Goal: Information Seeking & Learning: Find specific fact

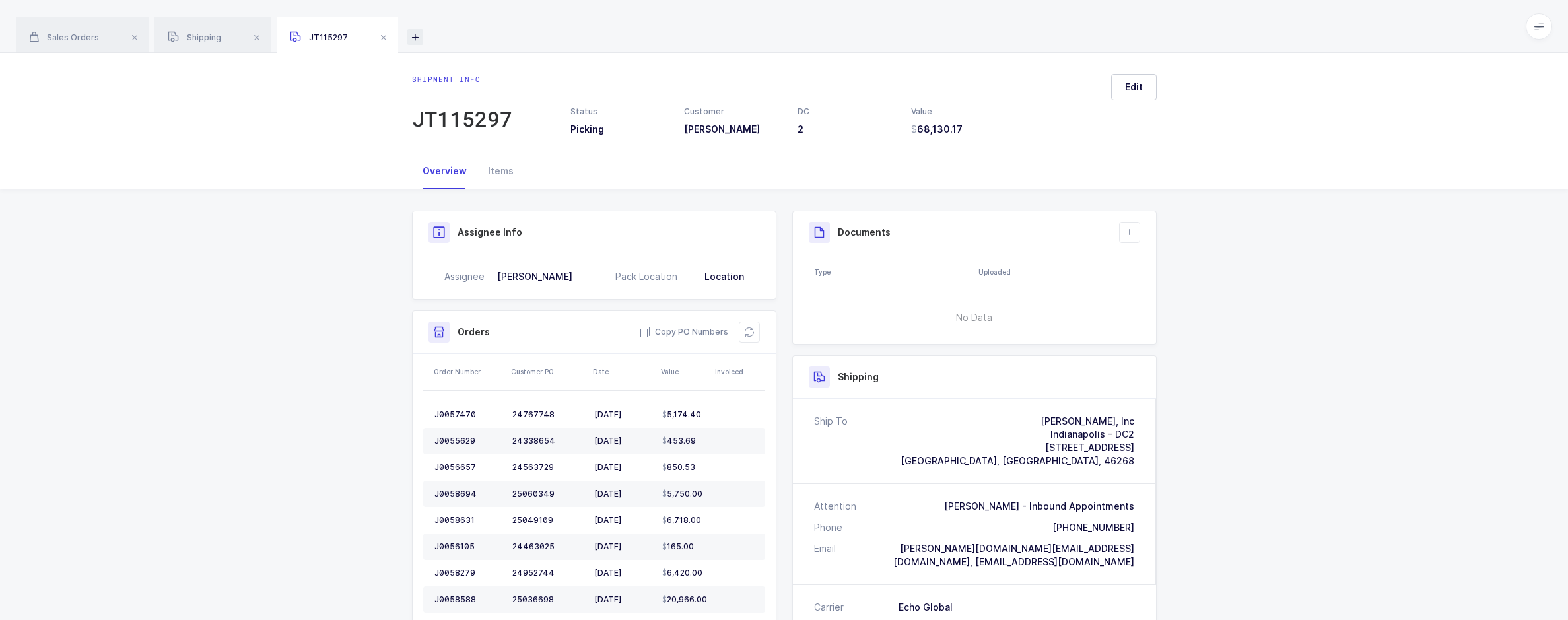
click at [411, 38] on icon at bounding box center [415, 37] width 16 height 16
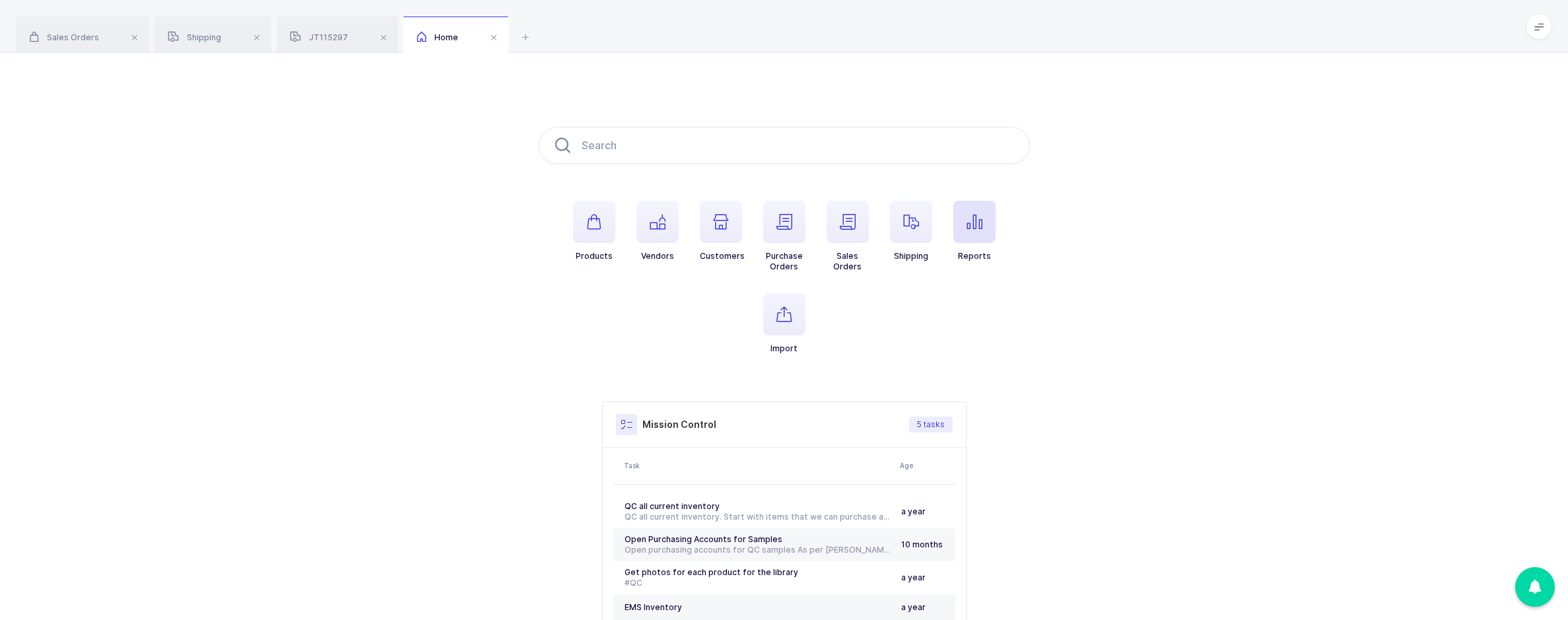
click at [995, 214] on span "button" at bounding box center [975, 222] width 43 height 43
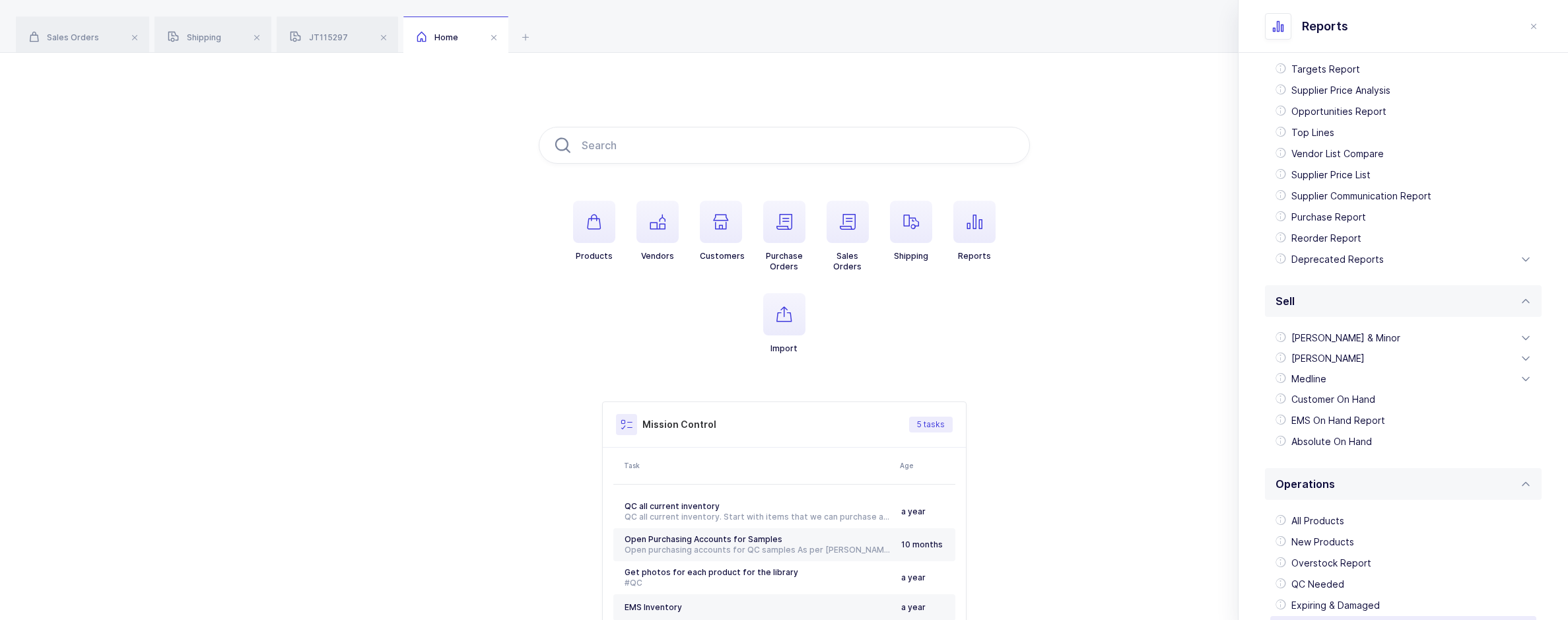
scroll to position [233, 0]
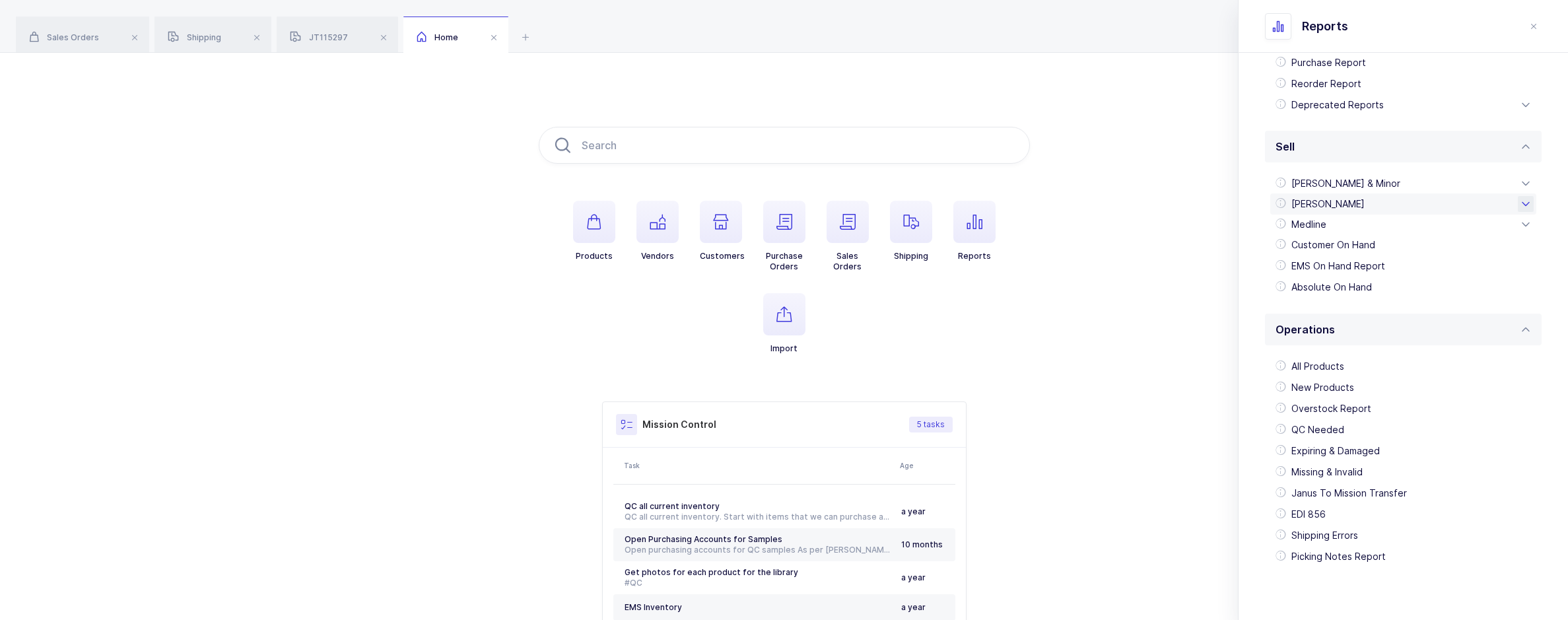
click at [1379, 205] on div "[PERSON_NAME]" at bounding box center [1403, 204] width 266 height 21
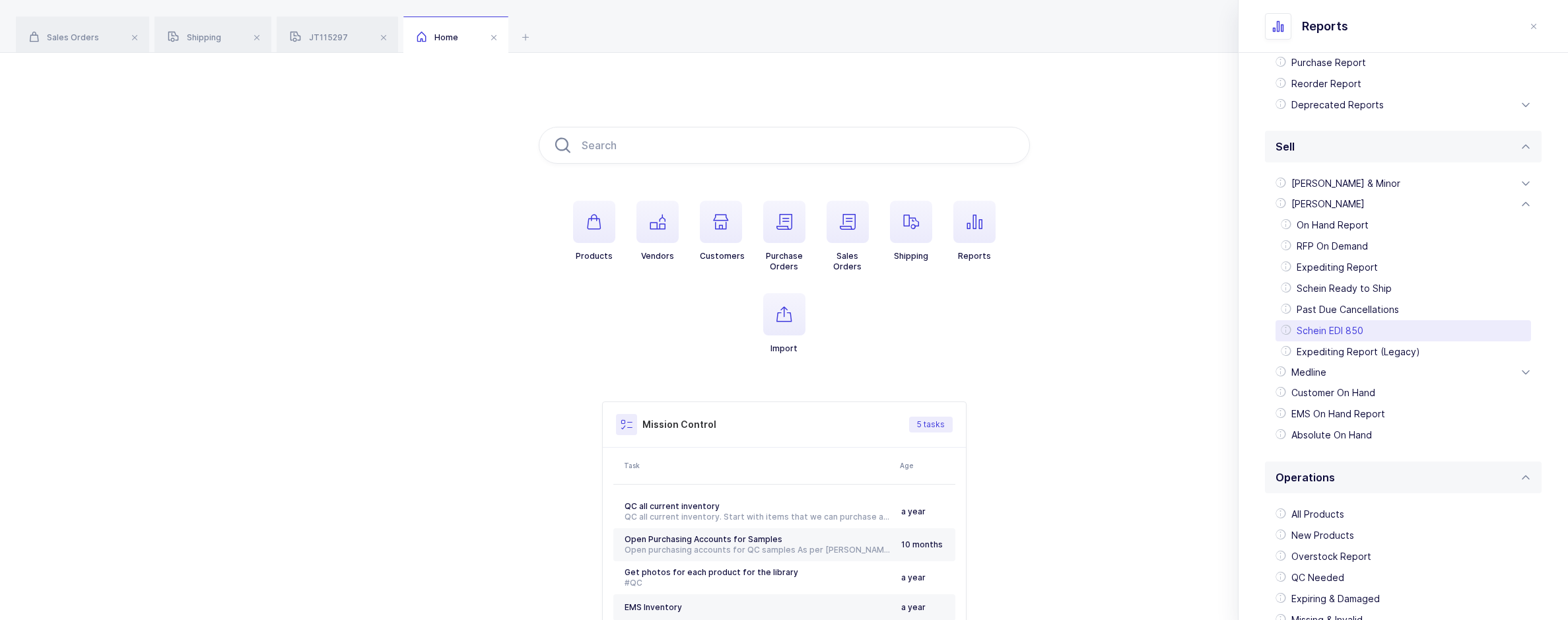
click at [1359, 326] on div "Schein EDI 850" at bounding box center [1403, 331] width 256 height 21
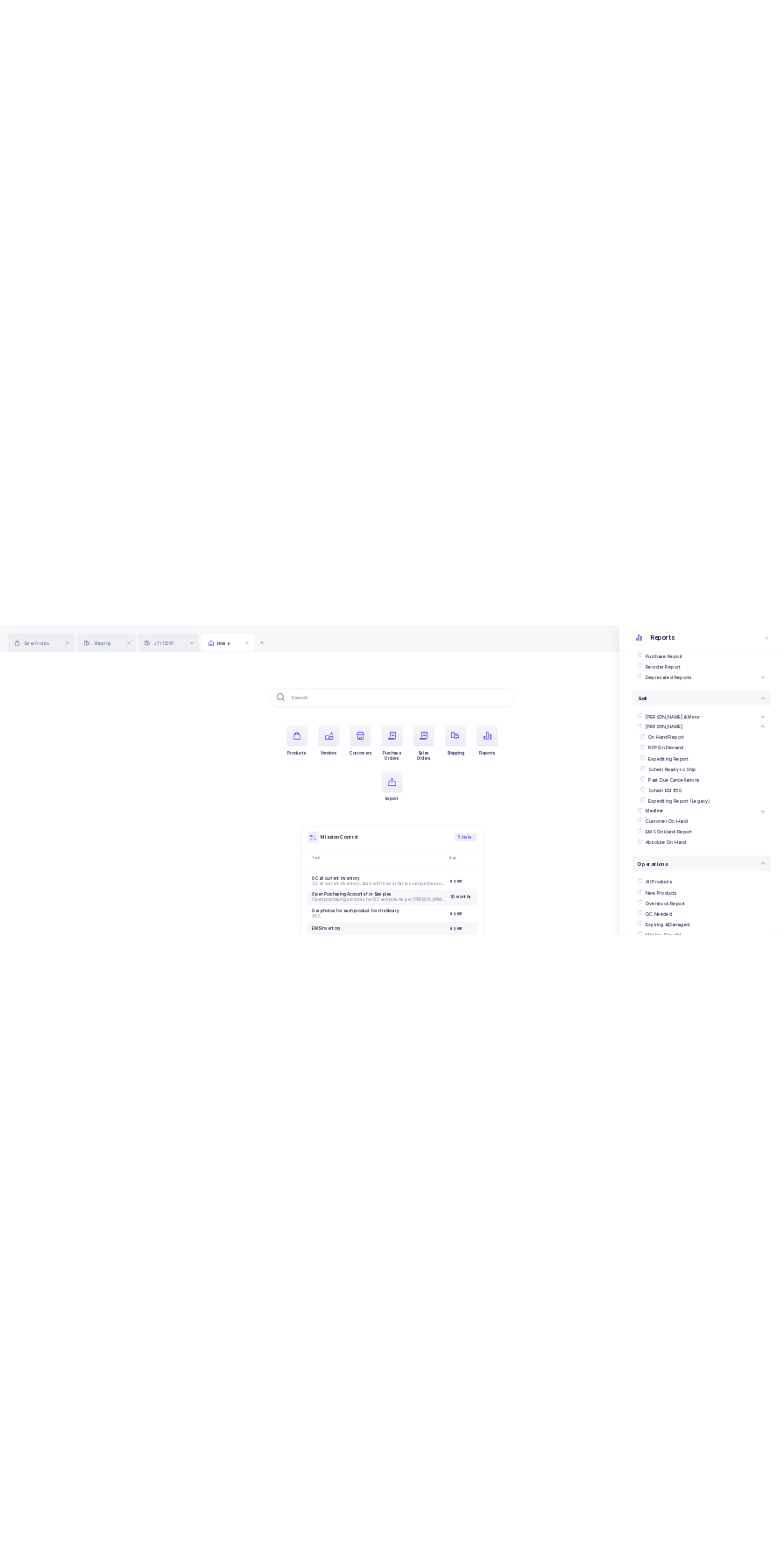
scroll to position [0, 0]
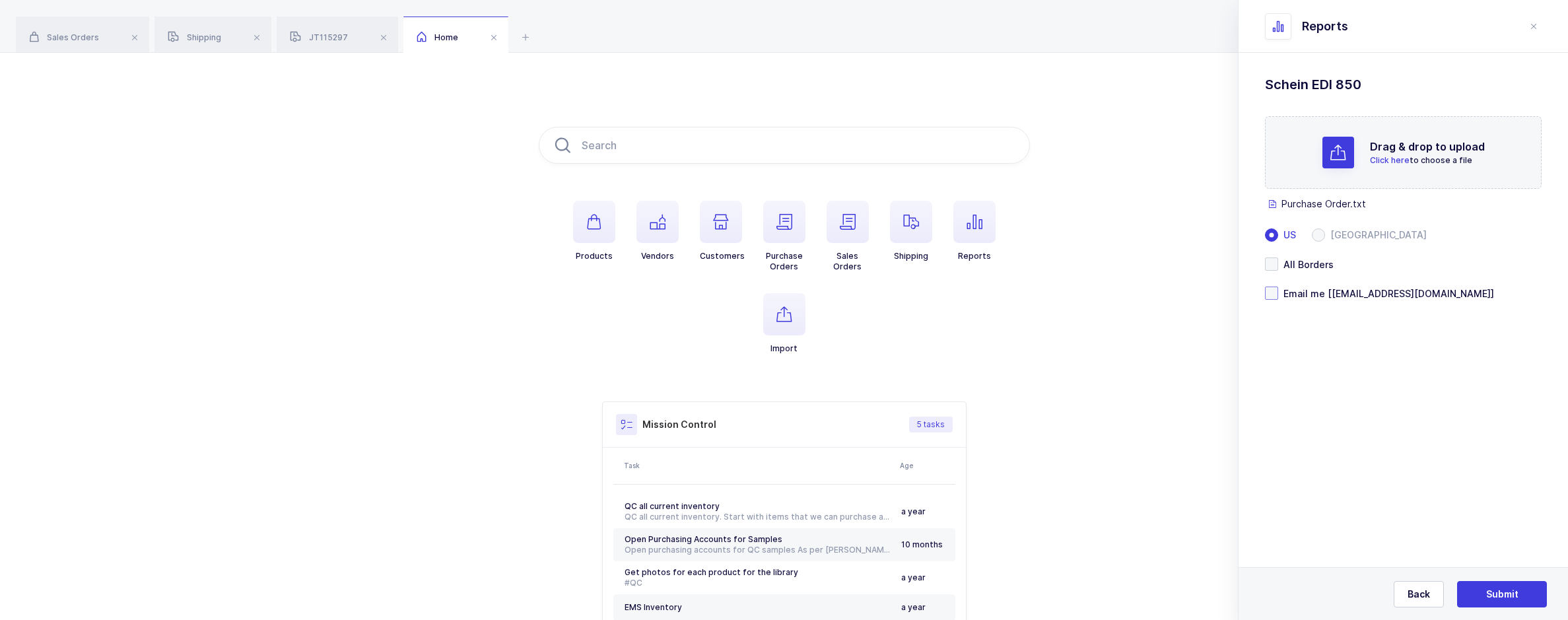
click at [1271, 292] on span at bounding box center [1271, 293] width 13 height 13
click at [1278, 287] on input "Email me [[EMAIL_ADDRESS][DOMAIN_NAME]]" at bounding box center [1278, 287] width 0 height 0
click at [1488, 594] on span "Submit" at bounding box center [1502, 594] width 33 height 13
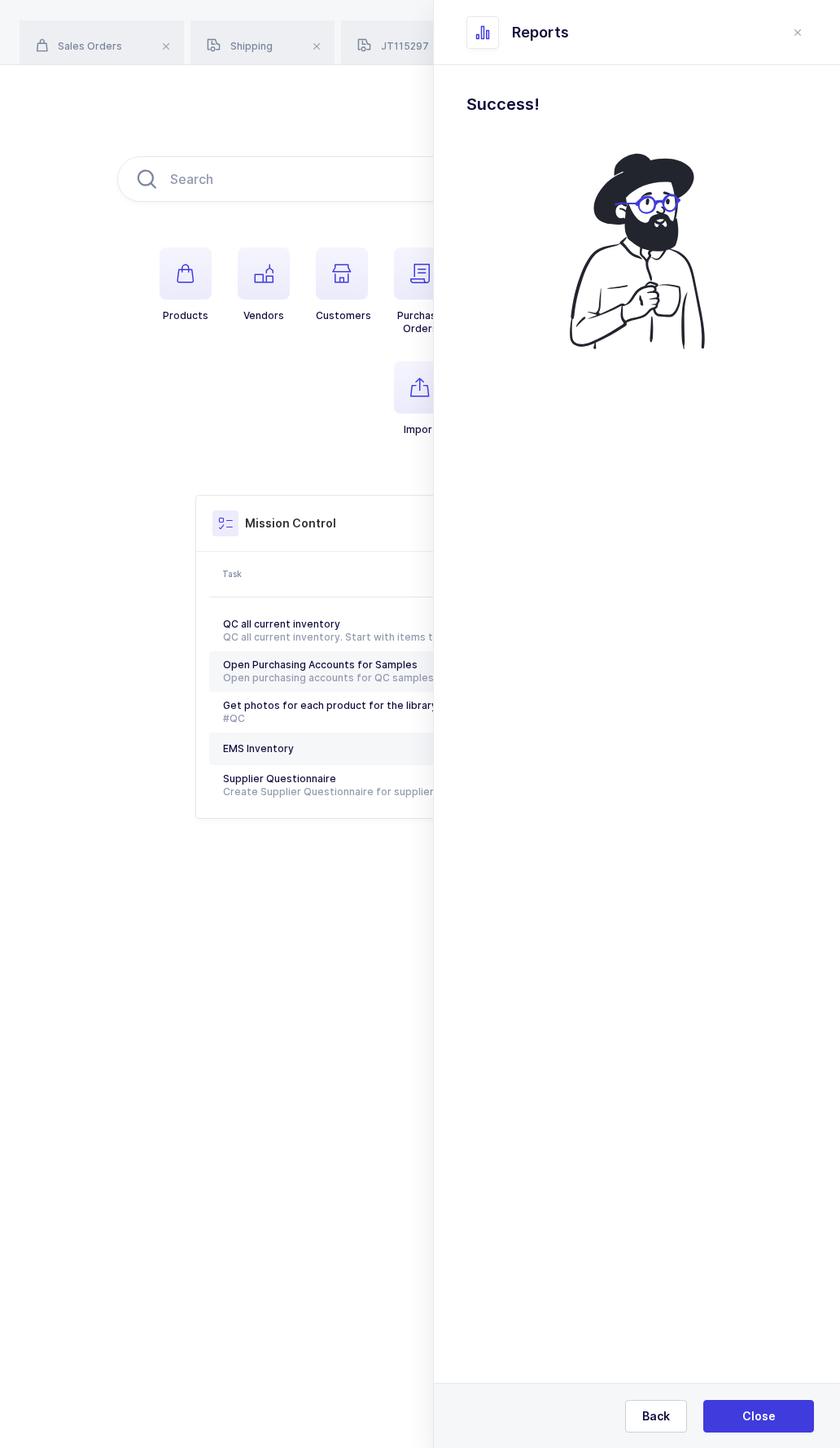
click at [371, 103] on div "Products Vendors Customers Purchase Orders Sales Orders Shipping Reports Import…" at bounding box center [420, 487] width 840 height 845
click at [792, 37] on icon "close drawer" at bounding box center [797, 32] width 13 height 13
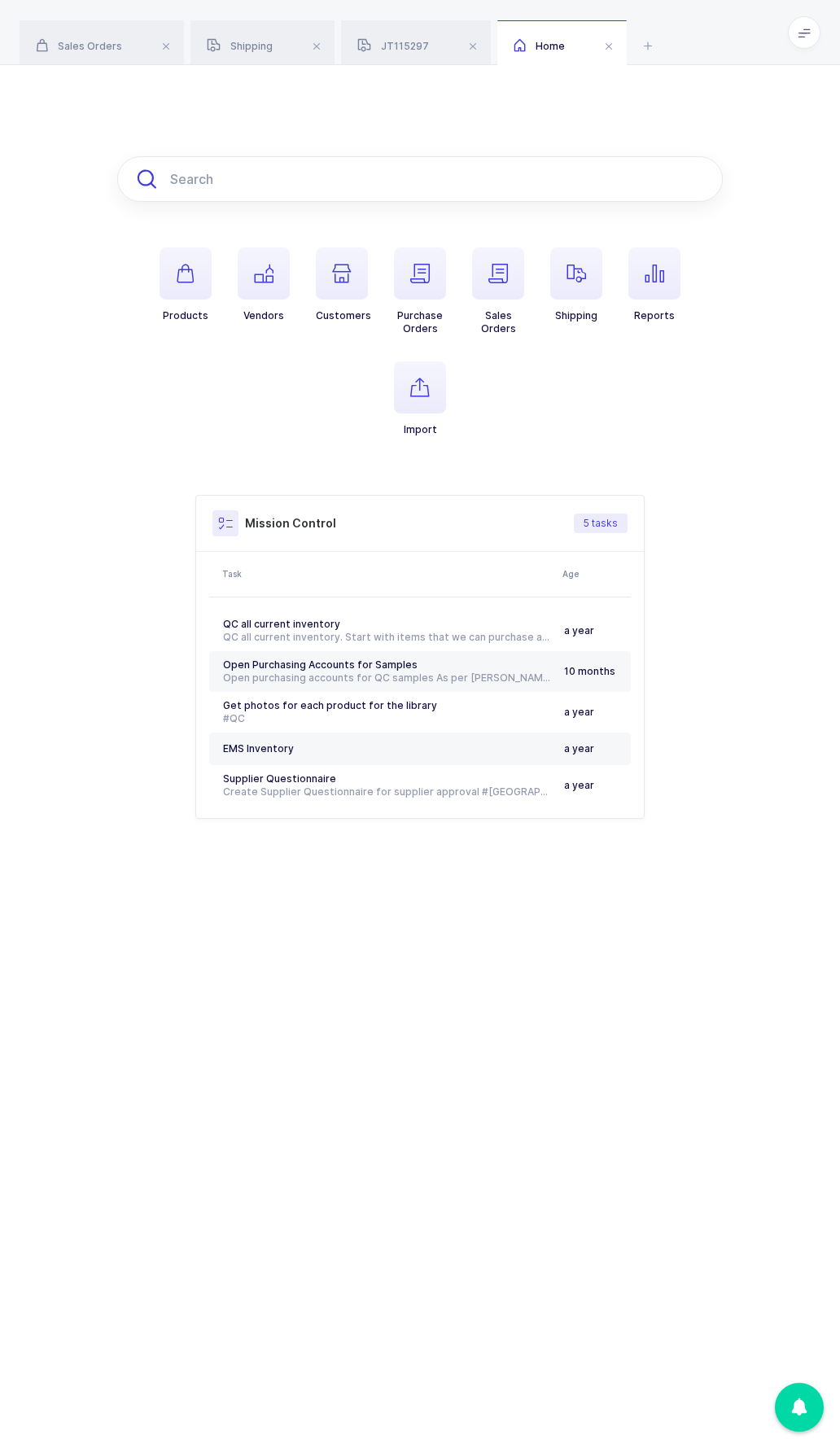
click at [446, 186] on input "text" at bounding box center [420, 179] width 606 height 46
paste input "5809640"
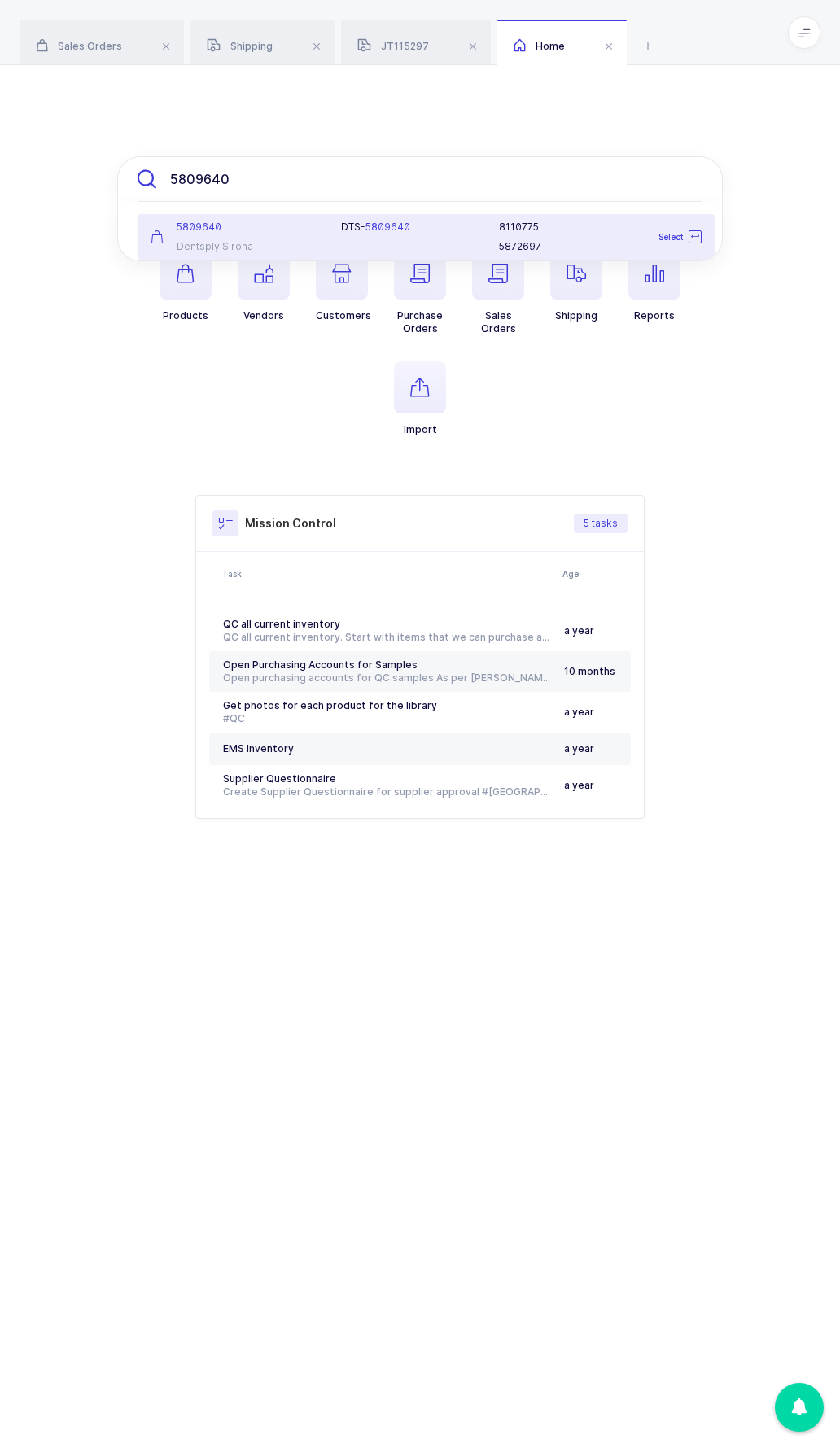
type input "5809640"
click at [255, 230] on div "5809640" at bounding box center [235, 227] width 171 height 13
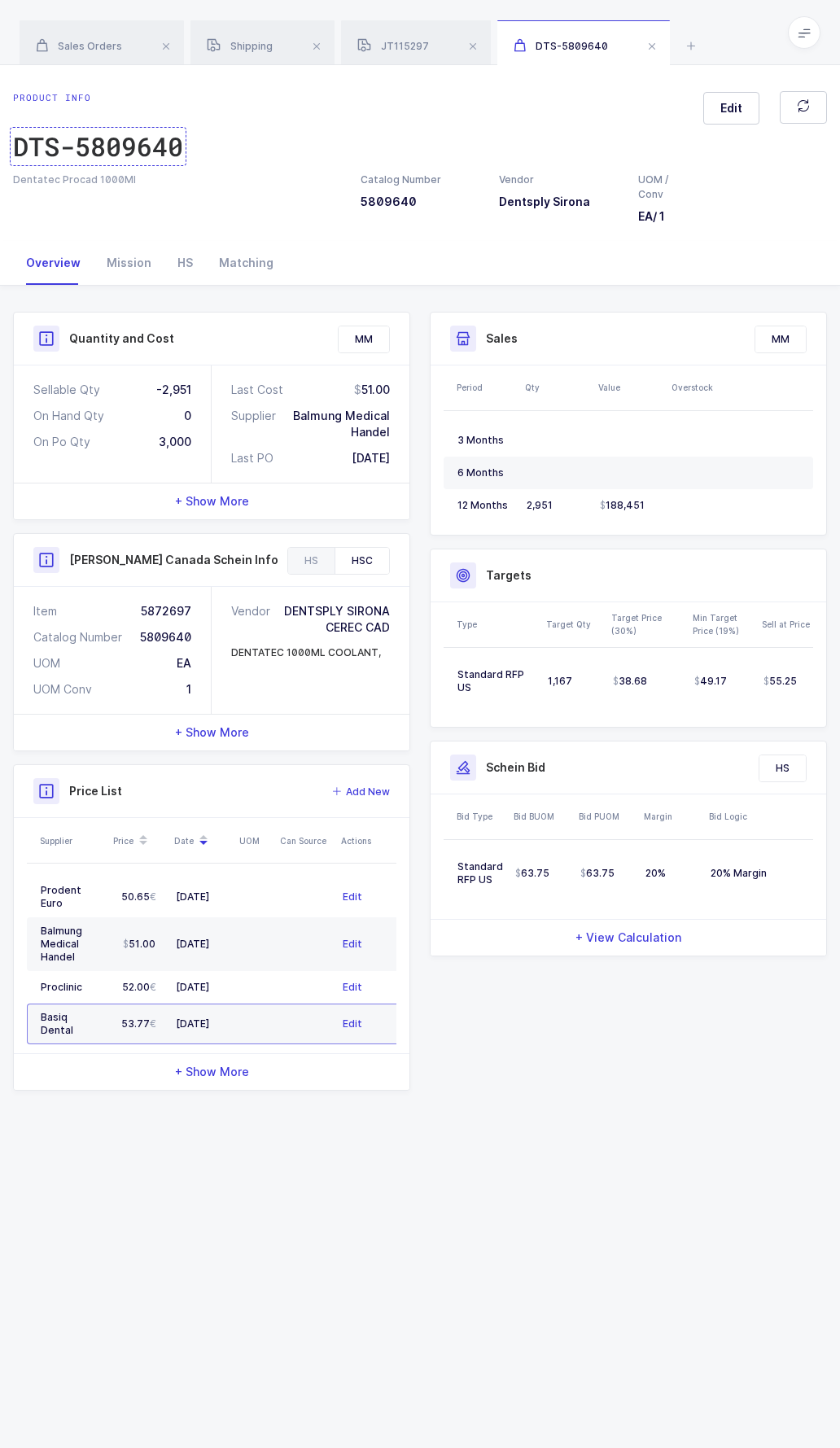
drag, startPoint x: 192, startPoint y: 145, endPoint x: 180, endPoint y: 145, distance: 12.0
click at [192, 145] on div "Product info DTS-5809640 Edit" at bounding box center [420, 131] width 814 height 81
click at [406, 200] on div "Catalog Number 5809640" at bounding box center [401, 191] width 80 height 38
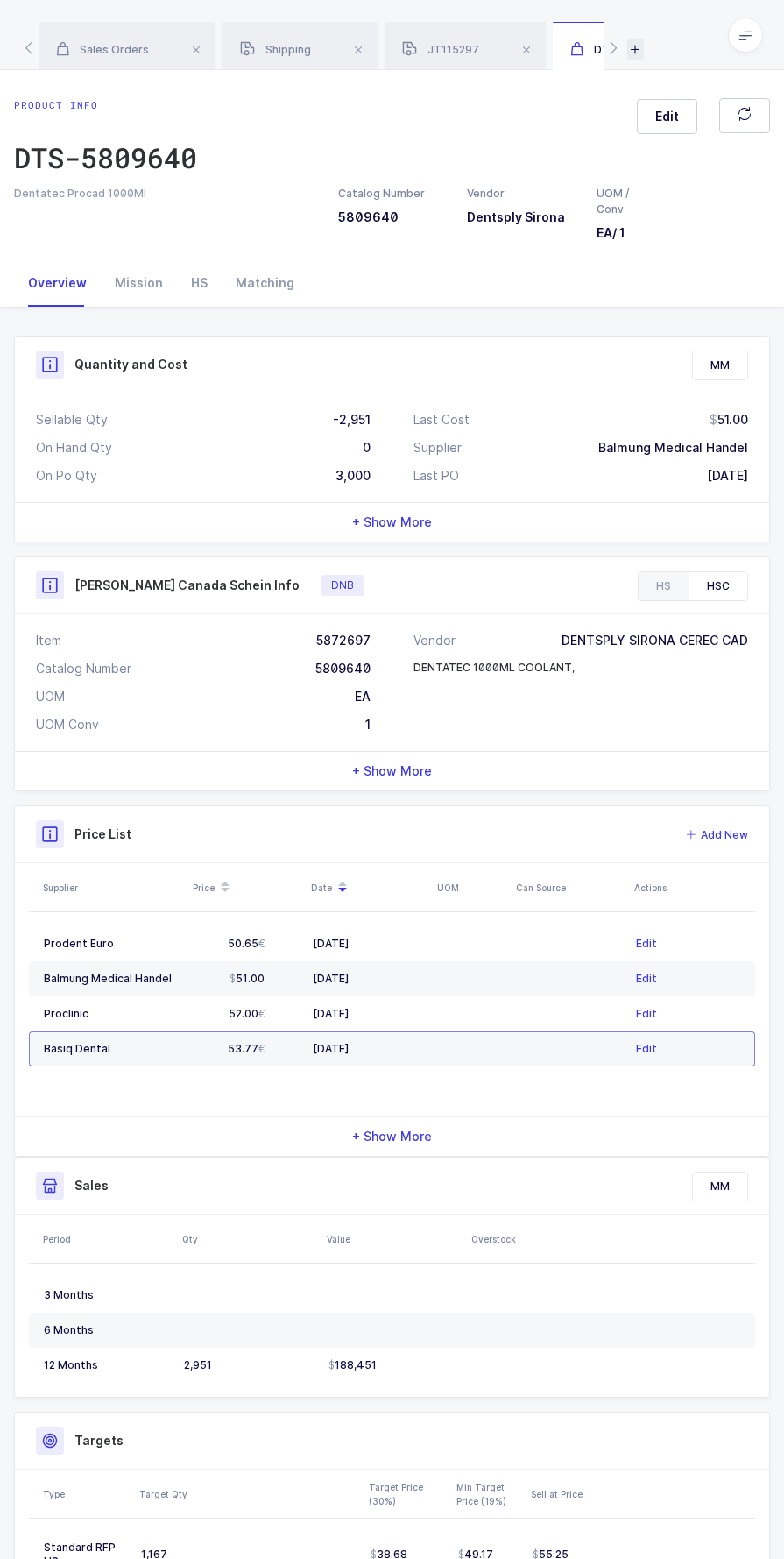
click at [628, 44] on icon at bounding box center [636, 49] width 17 height 21
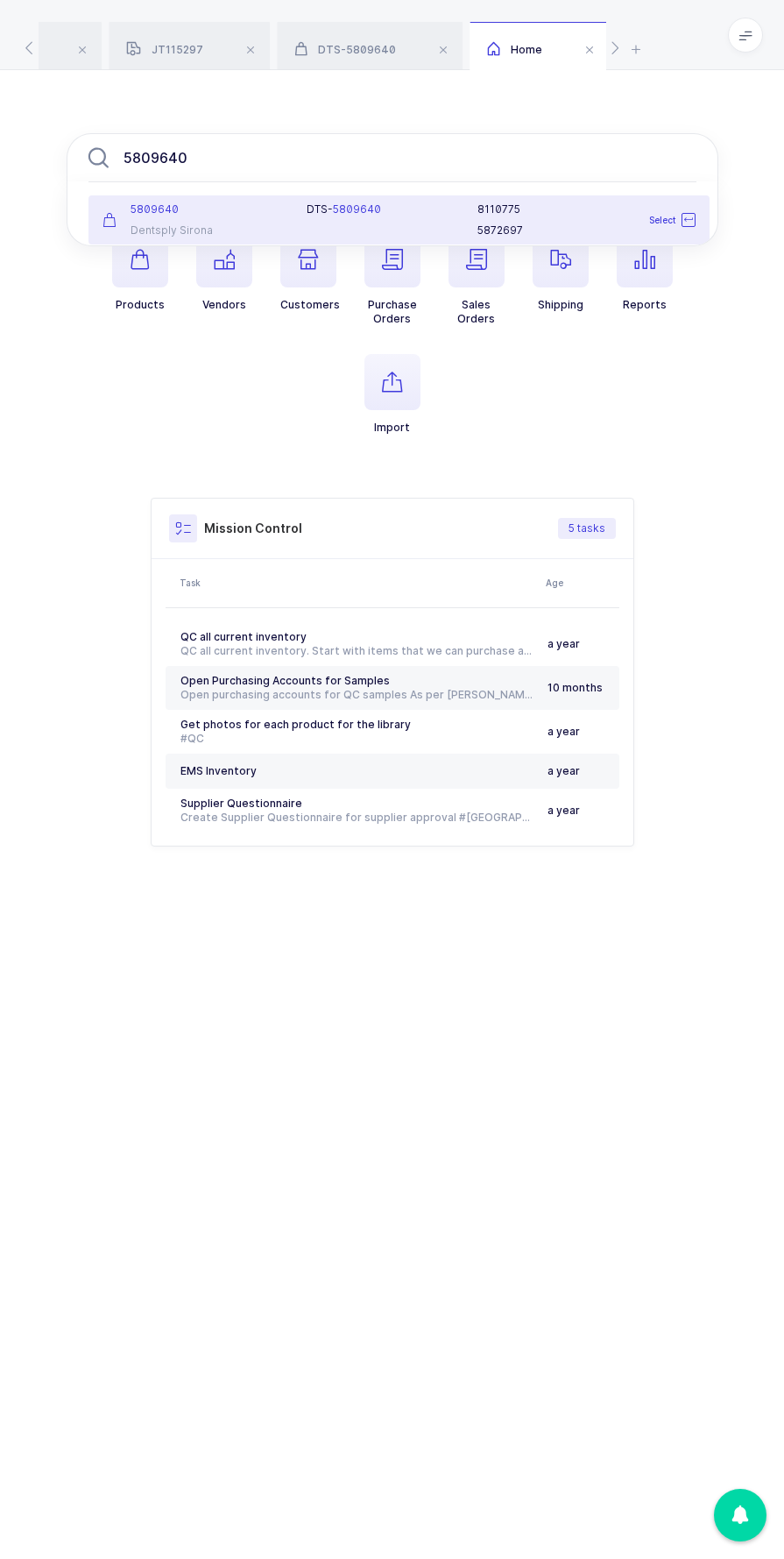
type input "5809640"
click at [385, 208] on div "DTS- 5809640" at bounding box center [382, 209] width 150 height 14
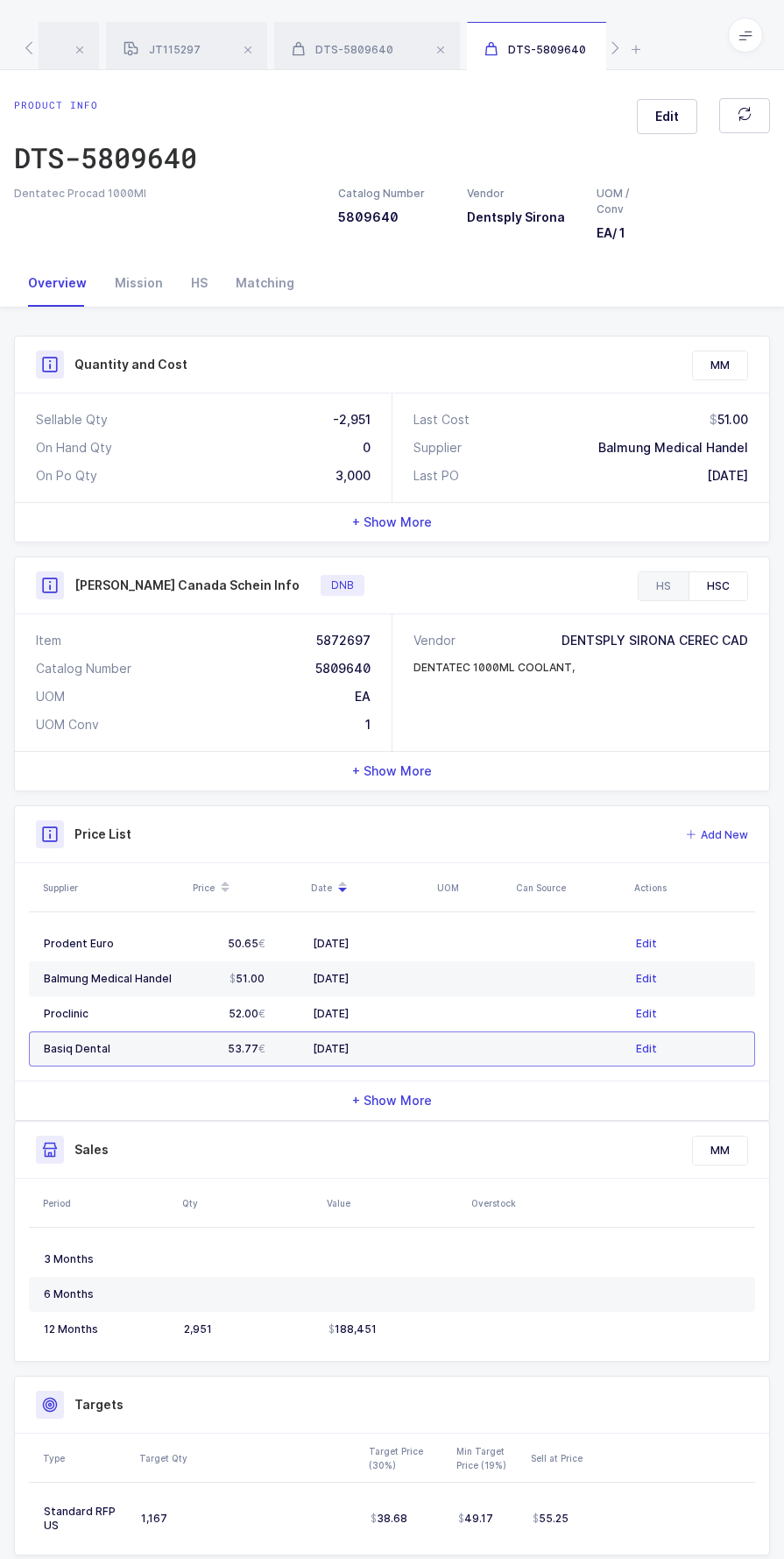
click at [665, 588] on div "HS" at bounding box center [663, 586] width 50 height 28
click at [344, 669] on div "Catalog Number 5809640" at bounding box center [203, 668] width 335 height 18
click at [341, 641] on div "Item 8110775" at bounding box center [203, 641] width 335 height 18
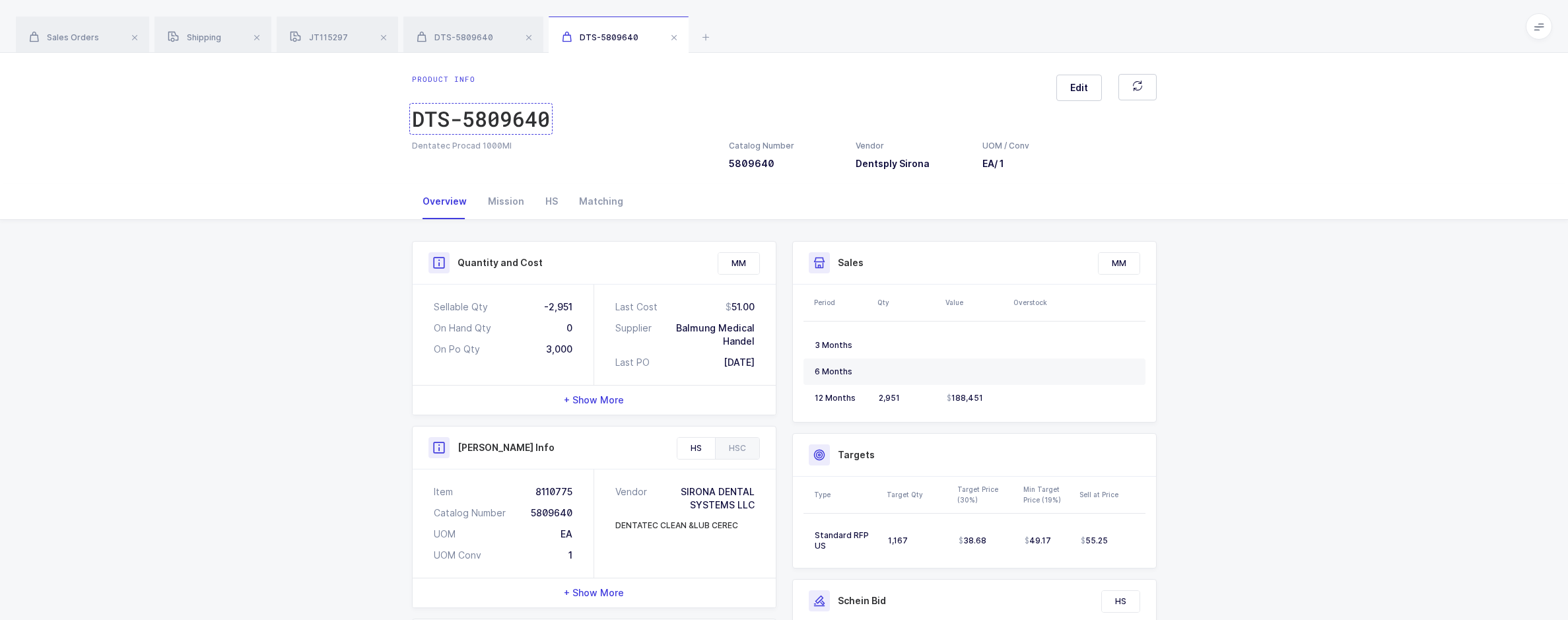
click at [484, 124] on div "DTS-5809640" at bounding box center [481, 119] width 138 height 26
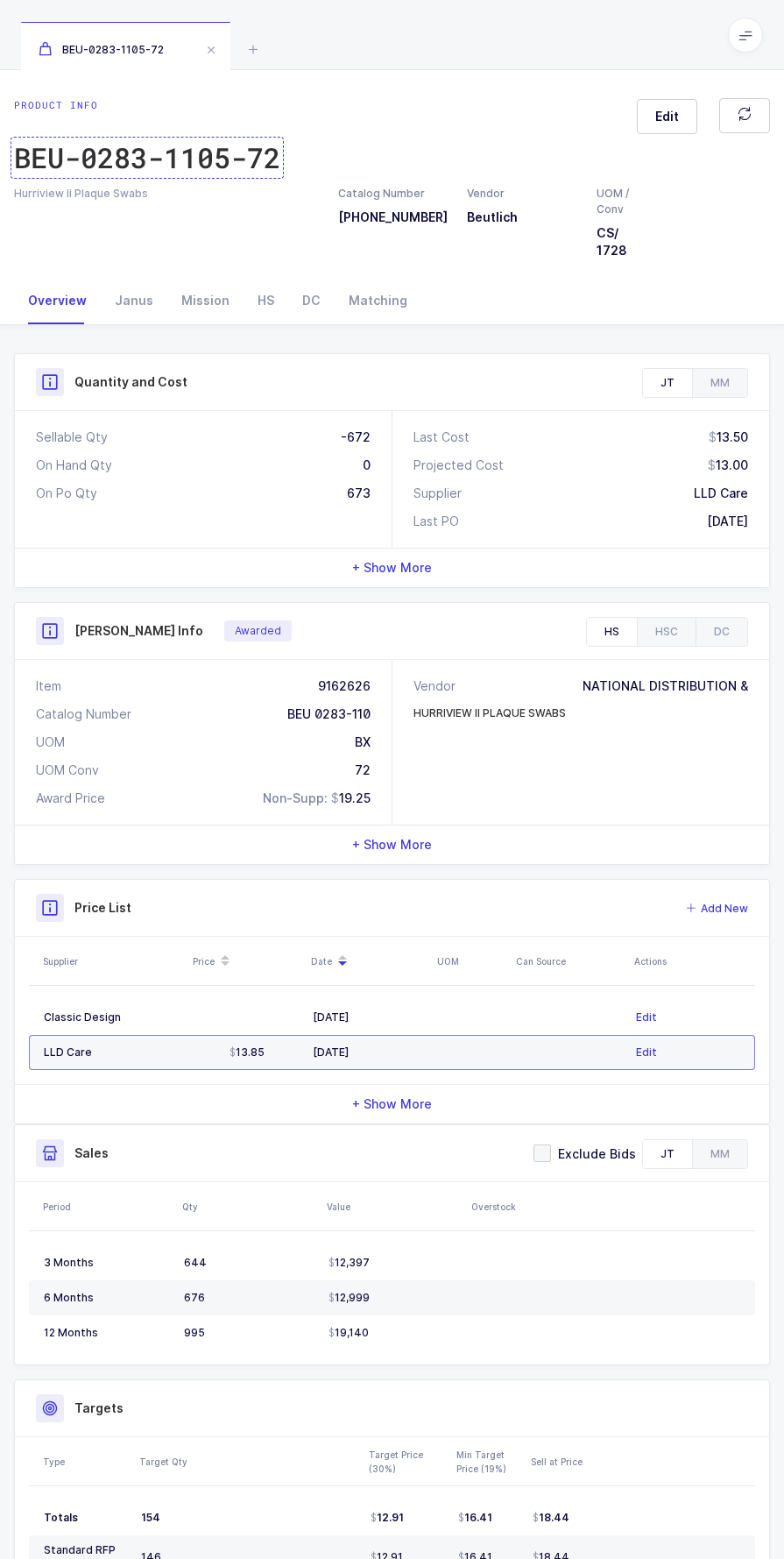
click at [199, 167] on div "BEU-0283-1105-72" at bounding box center [147, 157] width 267 height 35
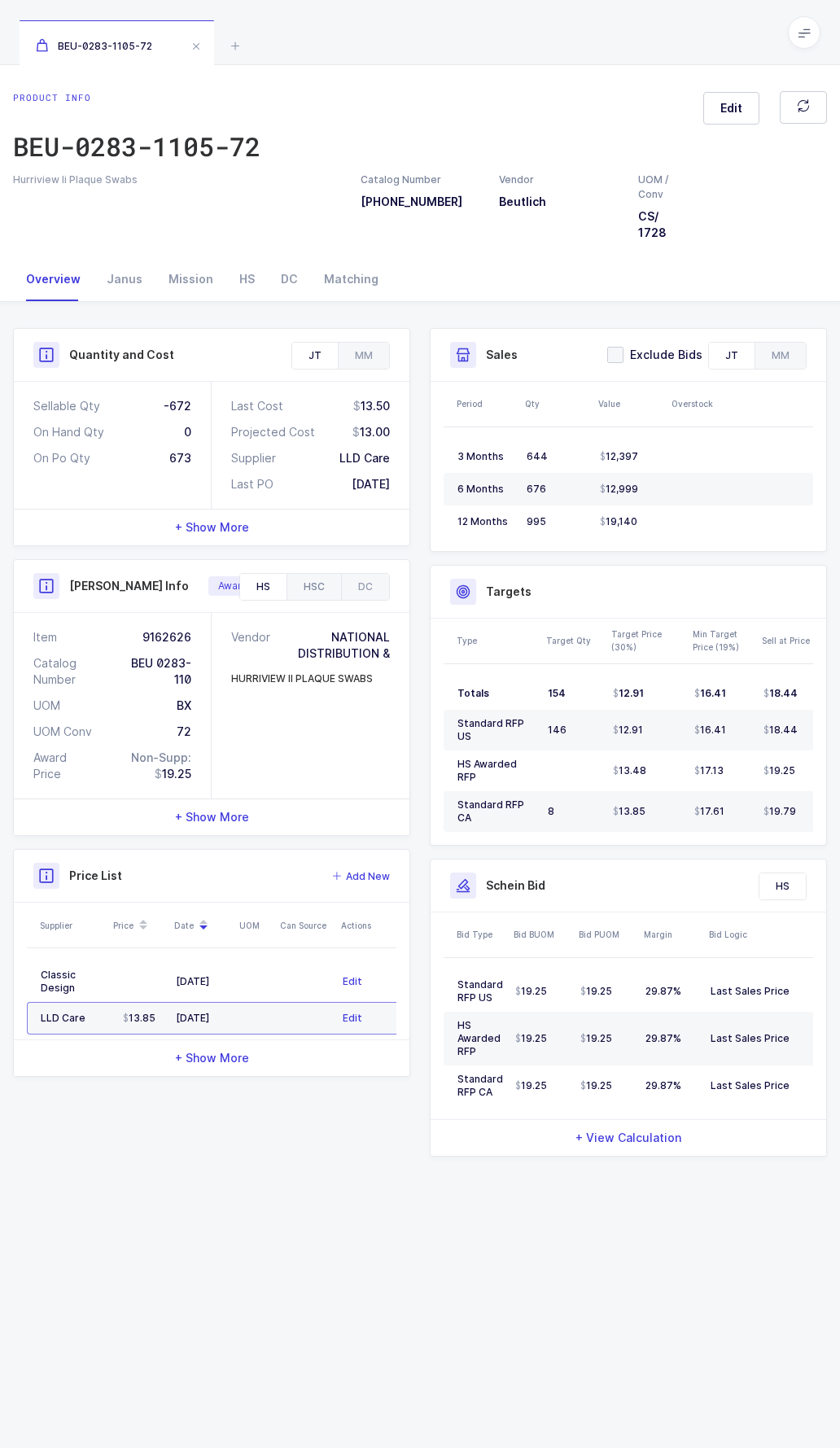
click at [303, 583] on div "HSC" at bounding box center [313, 587] width 54 height 26
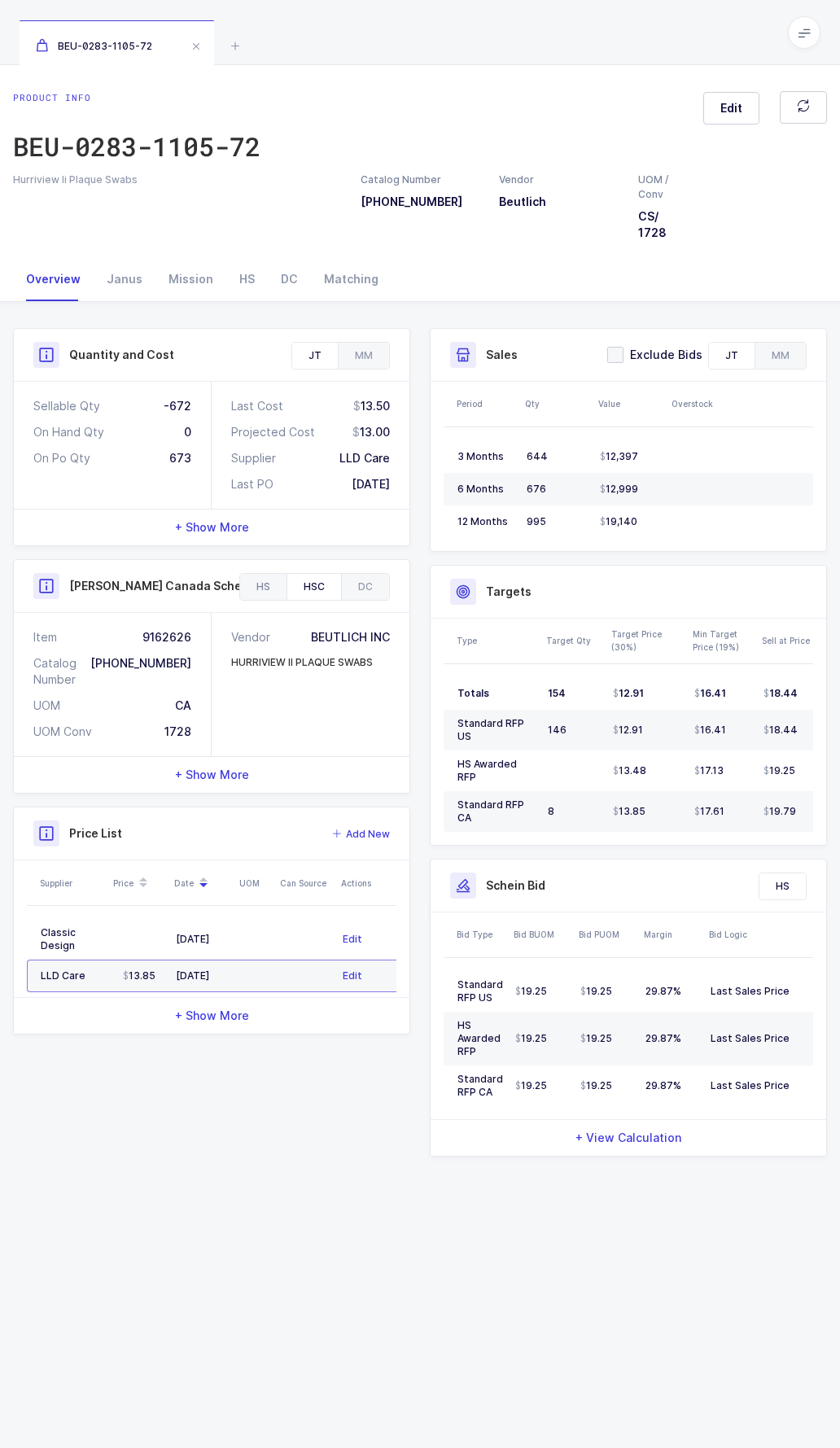
click at [261, 584] on div "HS" at bounding box center [262, 587] width 46 height 26
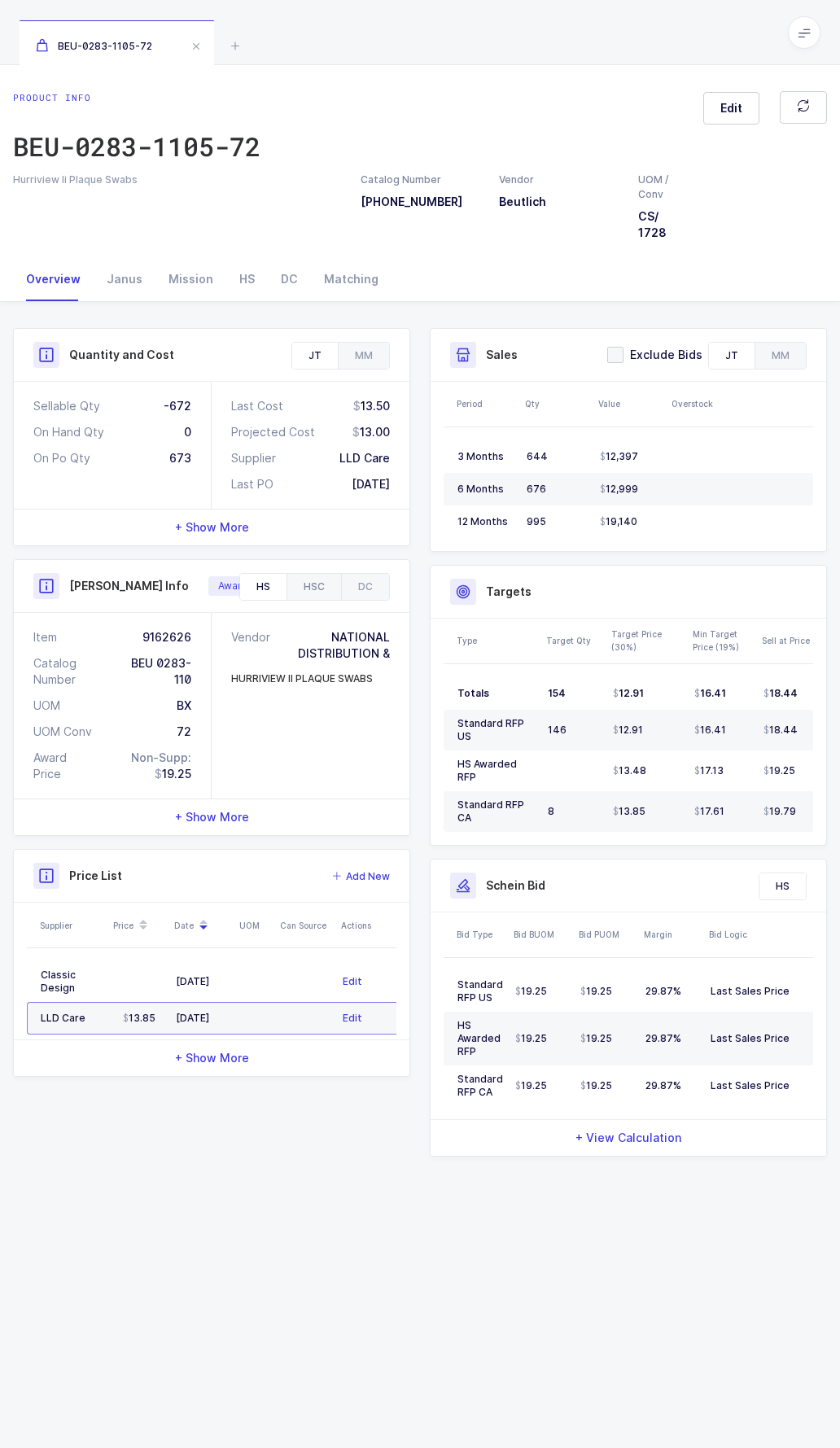
click at [314, 592] on div "HSC" at bounding box center [313, 587] width 54 height 26
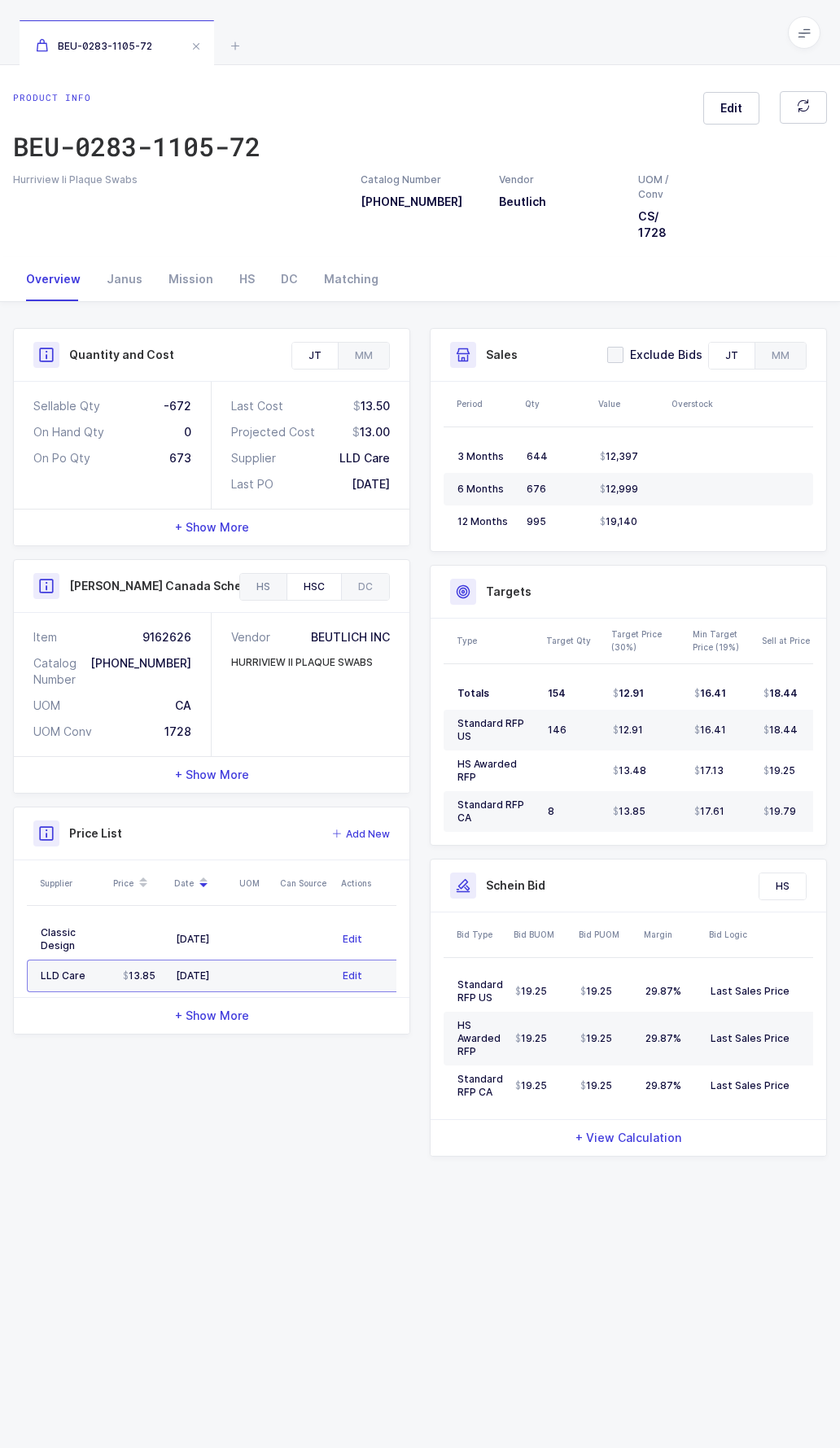
click at [256, 591] on div "HS" at bounding box center [262, 587] width 46 height 26
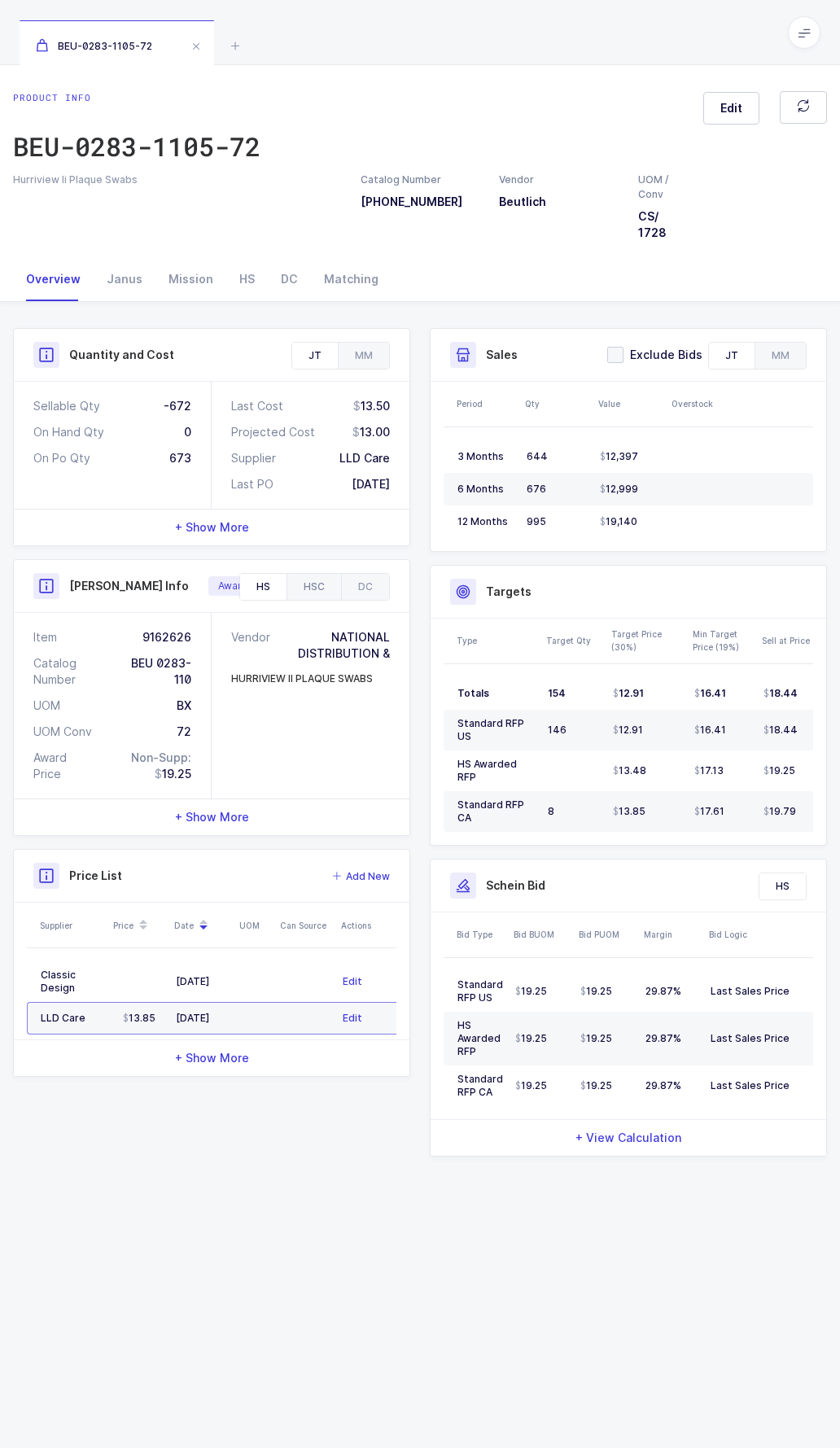
click at [332, 591] on div "HSC" at bounding box center [313, 587] width 54 height 26
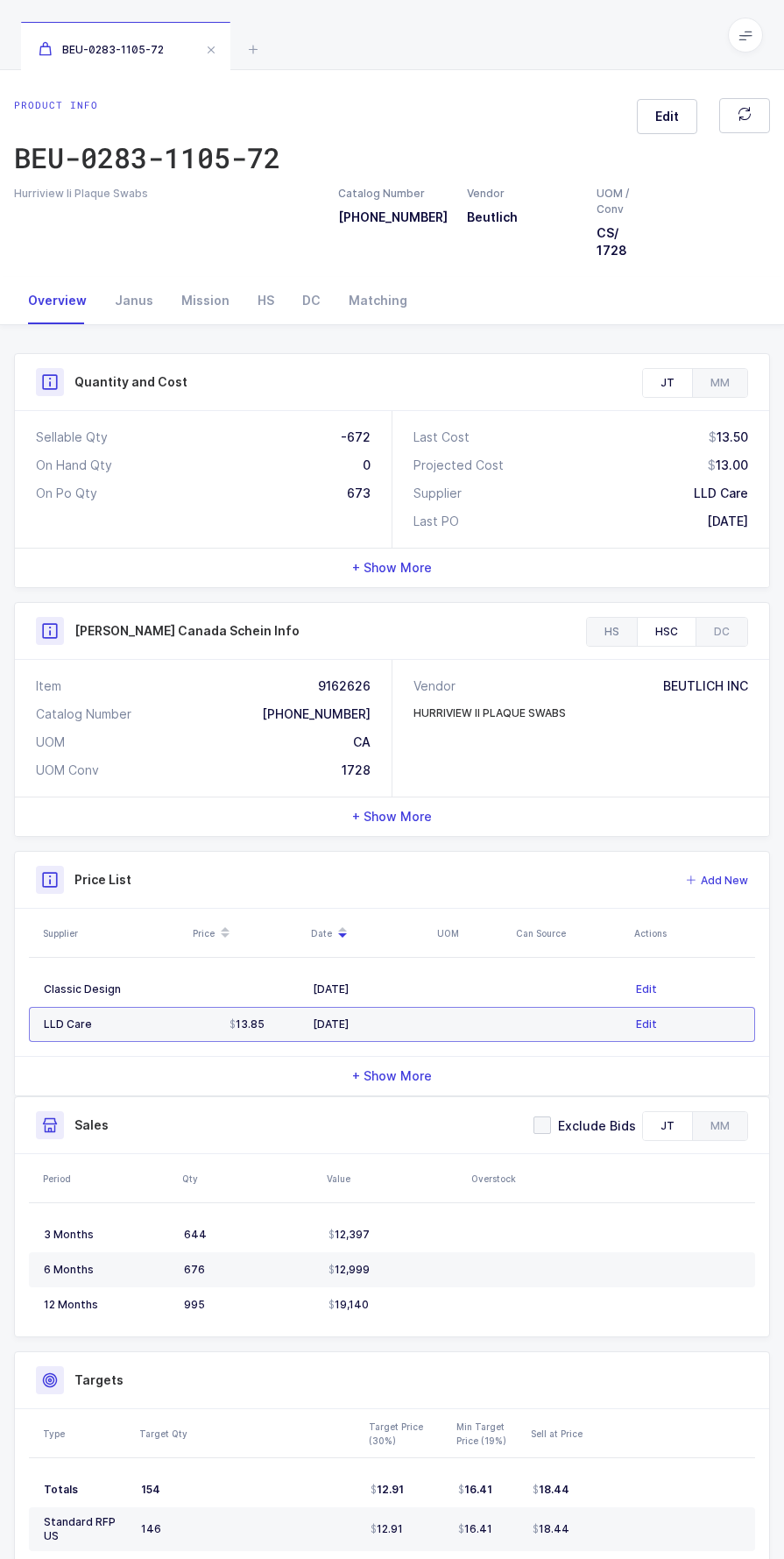
click at [626, 623] on div "HS" at bounding box center [612, 632] width 50 height 28
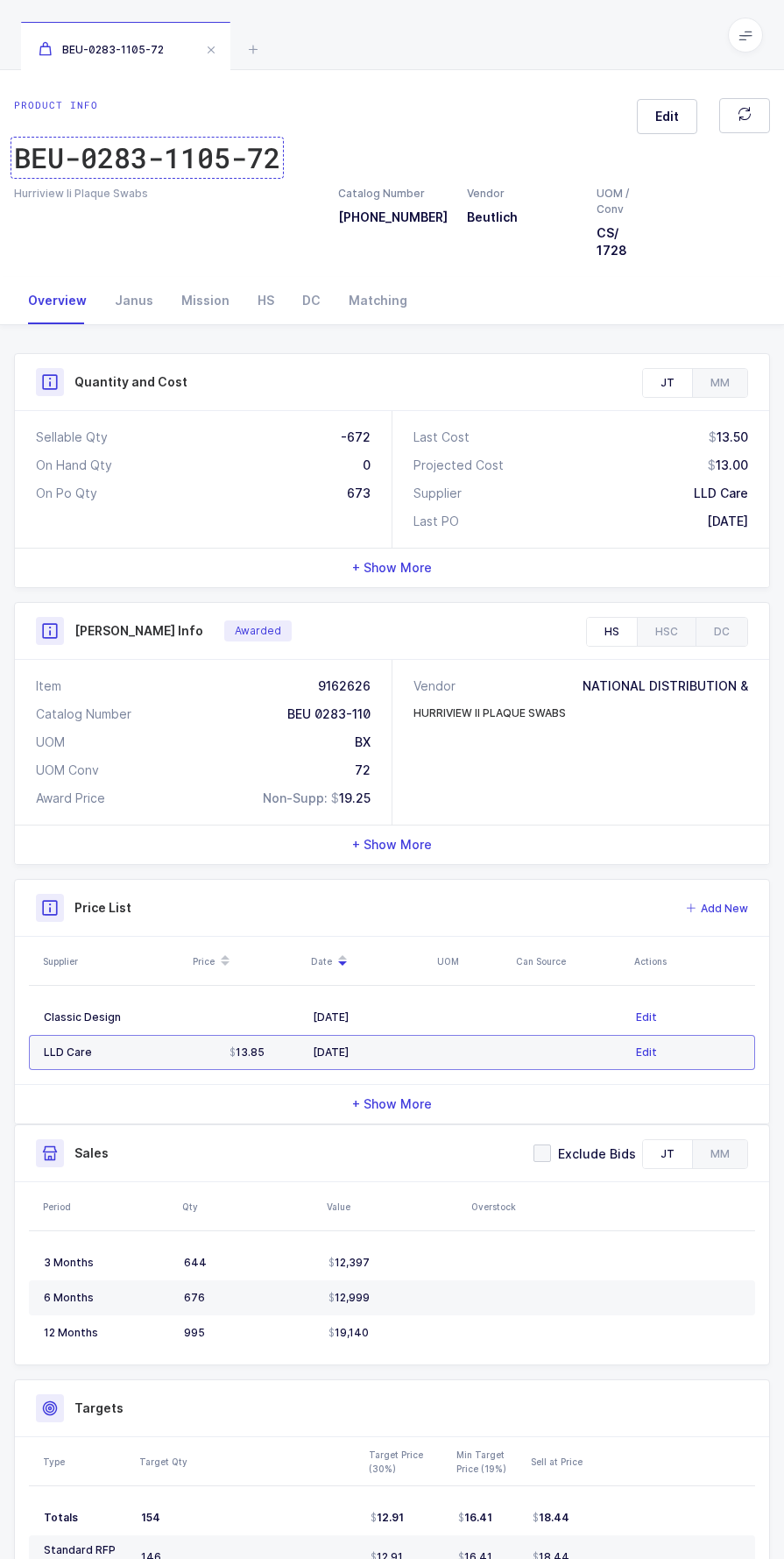
click at [181, 165] on div "BEU-0283-1105-72" at bounding box center [147, 157] width 267 height 35
click at [664, 638] on div "HSC" at bounding box center [666, 632] width 58 height 28
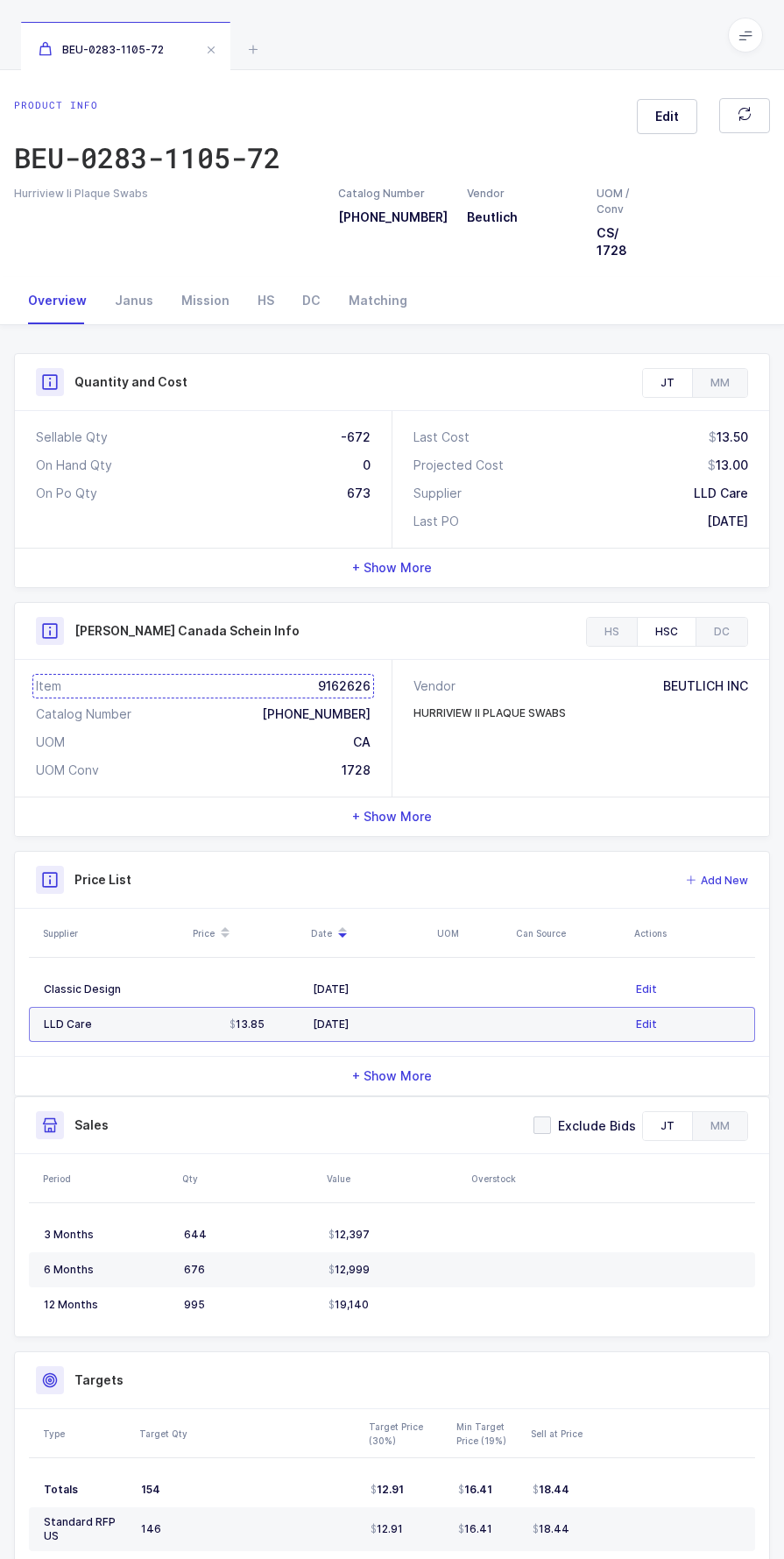
click at [345, 685] on div "Item 9162626" at bounding box center [203, 686] width 335 height 18
click at [207, 305] on div "Mission" at bounding box center [205, 301] width 76 height 47
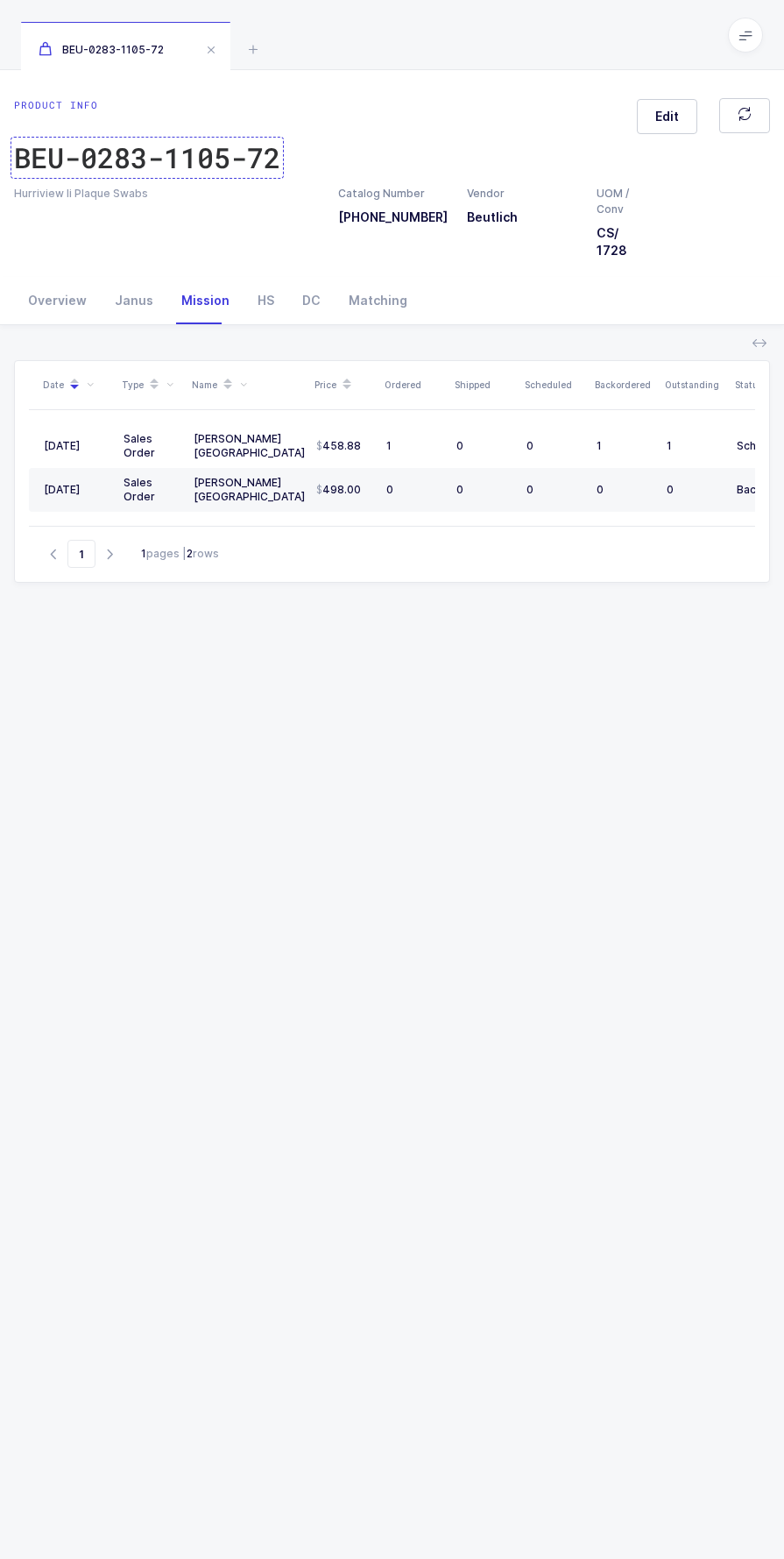
click at [115, 141] on div "BEU-0283-1105-72" at bounding box center [147, 157] width 267 height 35
click at [203, 154] on div "BEU-0283-1105-72" at bounding box center [147, 157] width 267 height 35
click at [253, 55] on icon at bounding box center [253, 49] width 21 height 21
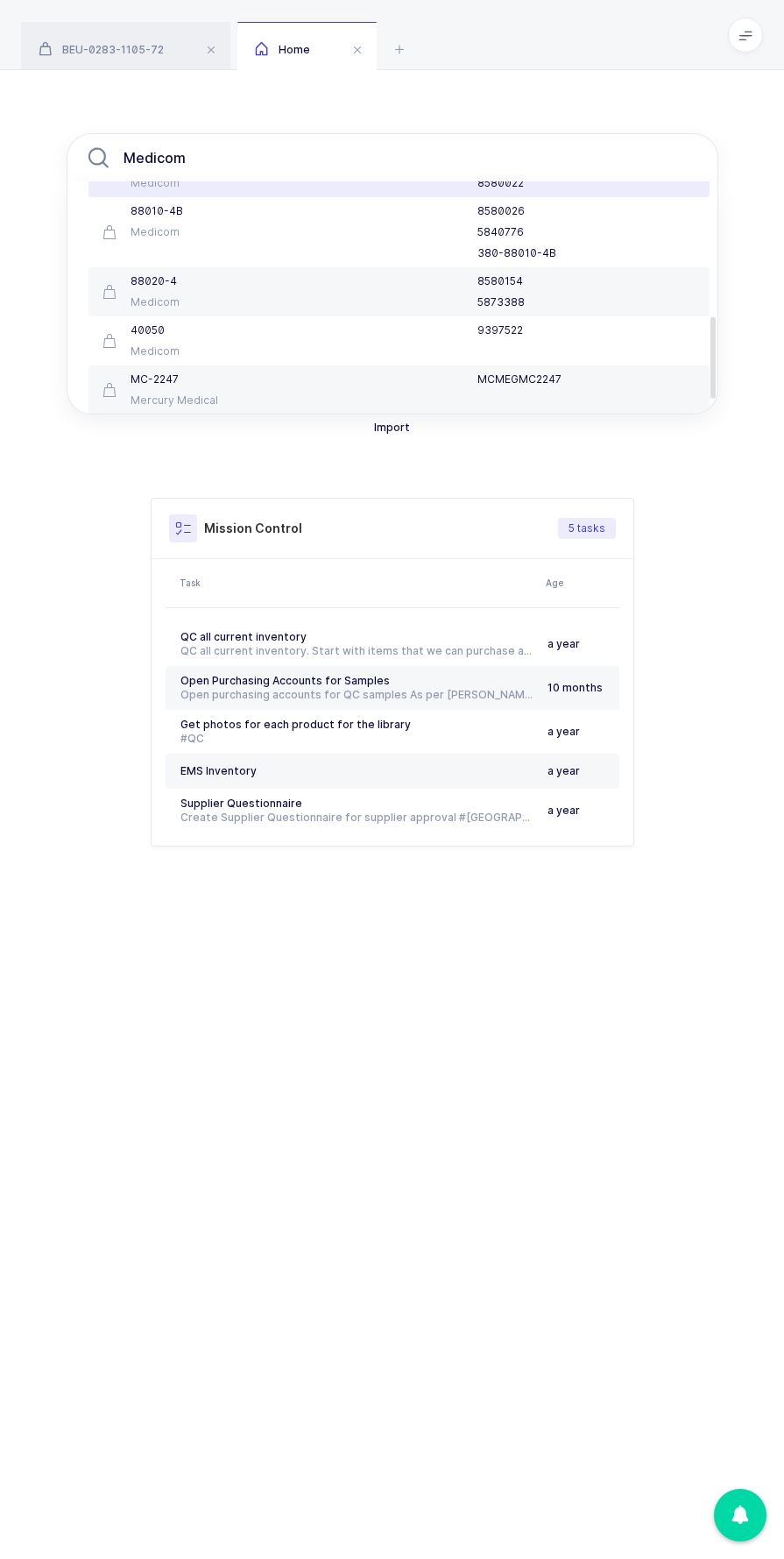
scroll to position [441, 0]
type input "Medicom"
click at [317, 96] on div "Medicom 8102-A Medicom MDC-8102-A MDC-8102-A 8580117 380-8102-A Select 88000-4 …" at bounding box center [392, 489] width 784 height 840
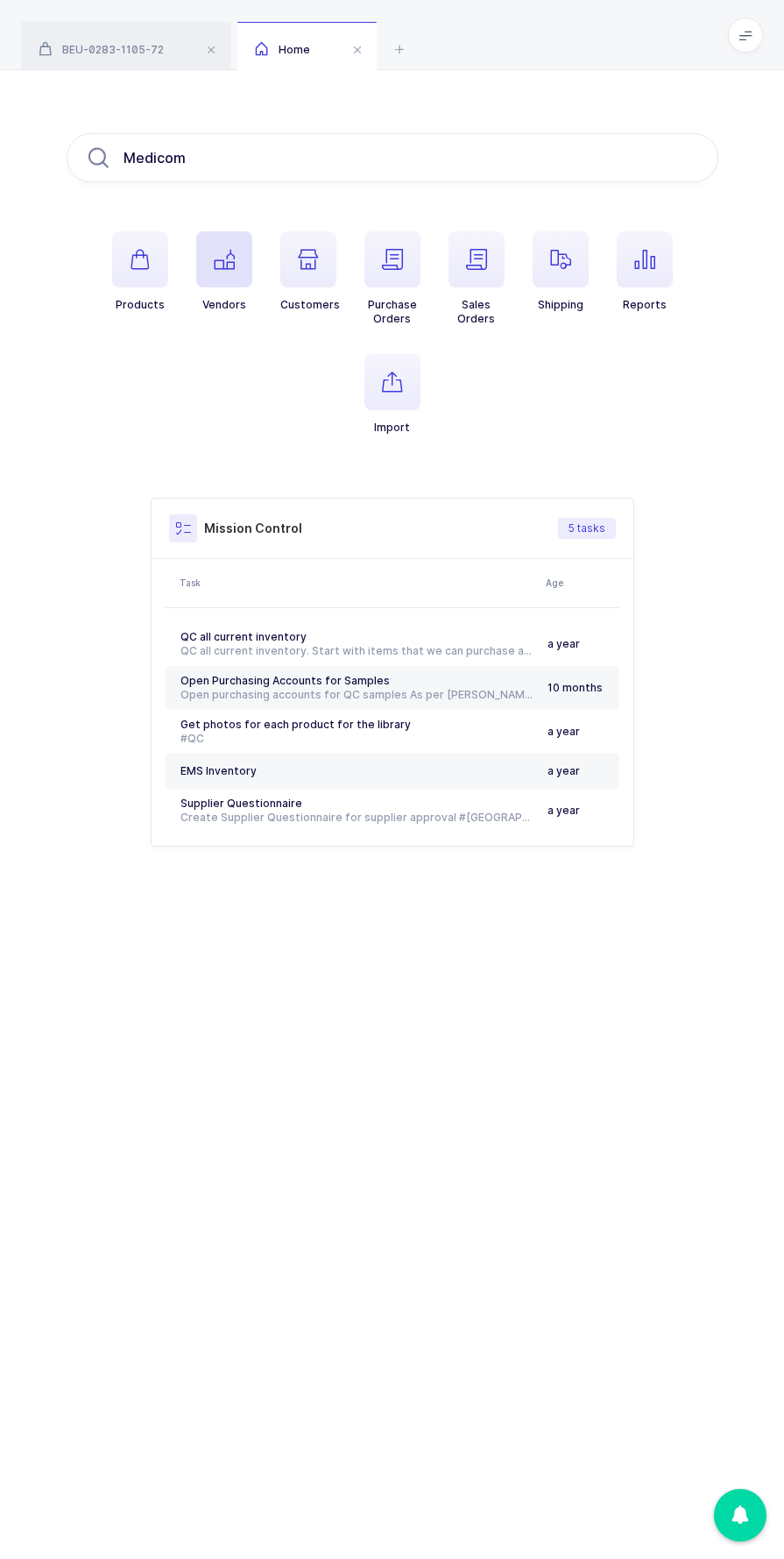
click at [230, 282] on span "button" at bounding box center [224, 260] width 57 height 57
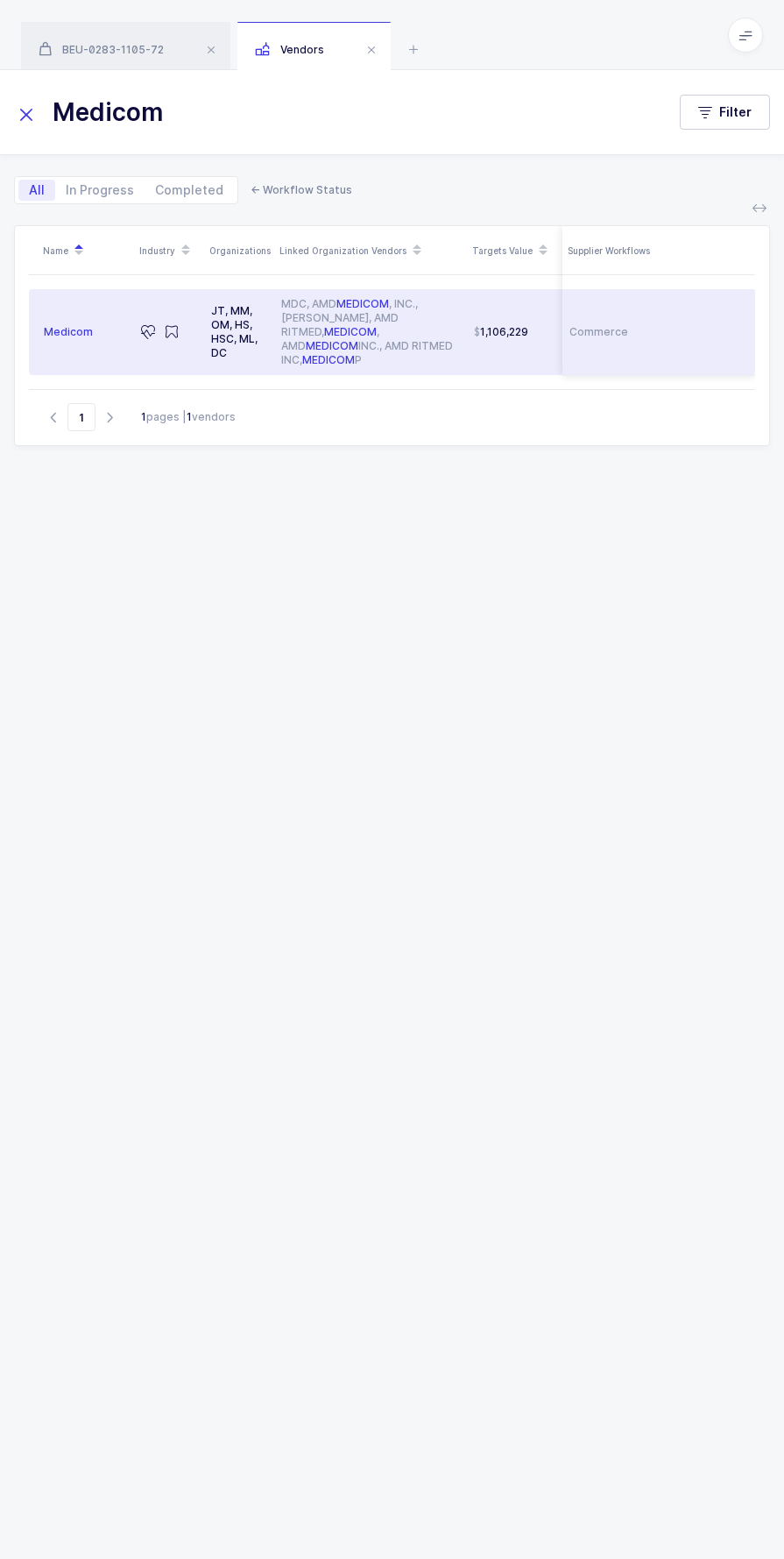
type input "Medicom"
click at [92, 327] on div "Medicom" at bounding box center [86, 332] width 83 height 14
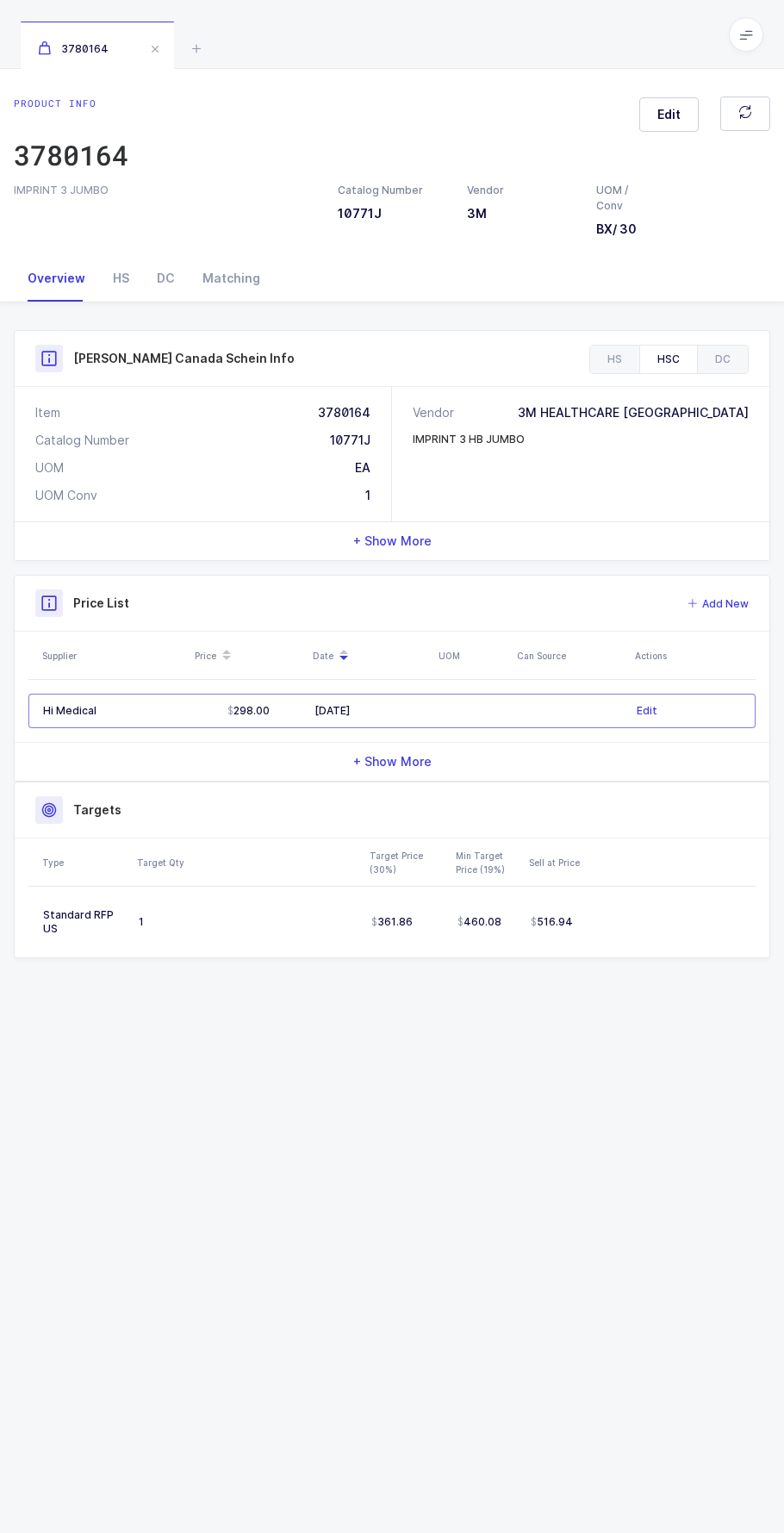
drag, startPoint x: 592, startPoint y: 410, endPoint x: 738, endPoint y: 416, distance: 146.1
click at [738, 416] on div "Vendor 3M HEALTHCARE CANADA" at bounding box center [580, 412] width 336 height 18
drag, startPoint x: 738, startPoint y: 416, endPoint x: 617, endPoint y: 365, distance: 131.3
click at [617, 365] on div "HS" at bounding box center [614, 360] width 49 height 28
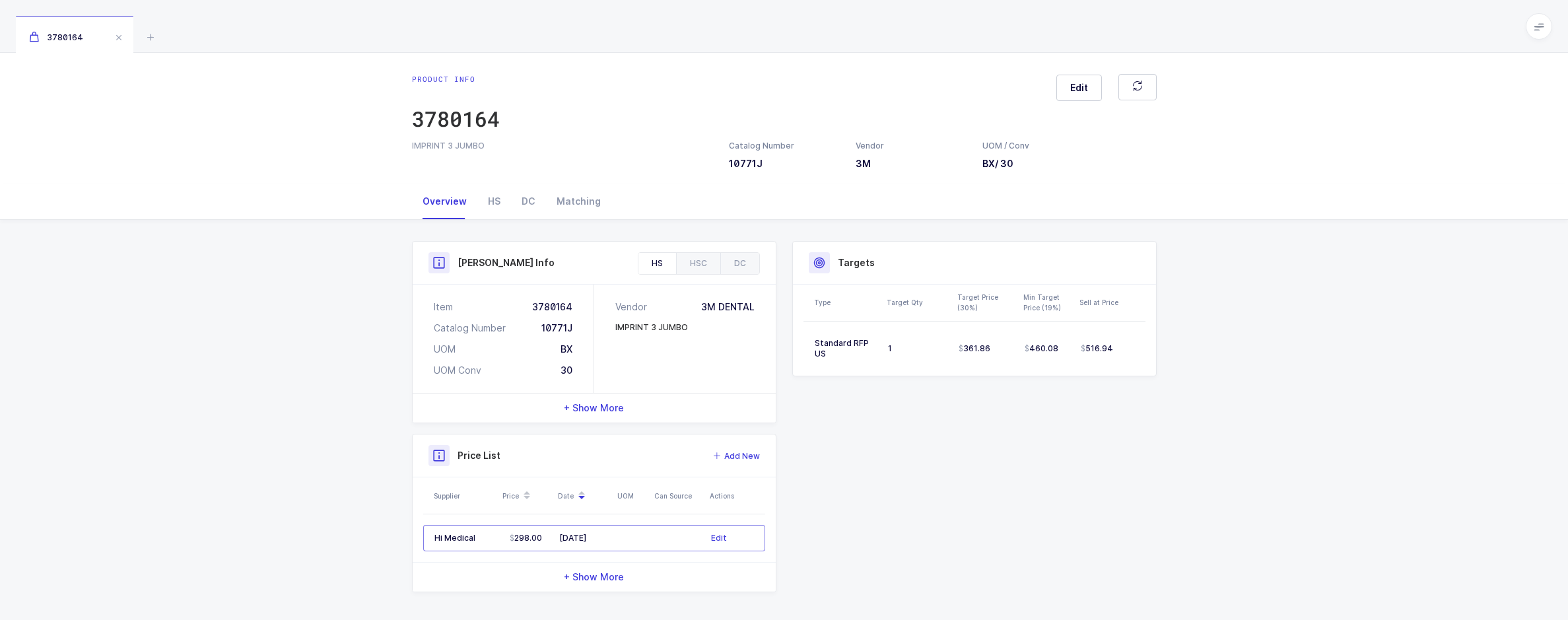
click at [297, 342] on div "Product Info Catalog Number 10771J Vendor 3M UOM / Conv BX / 30 Description IMP…" at bounding box center [784, 422] width 1568 height 404
click at [600, 315] on div "Product Info Catalog Number 10771J Vendor 3M UOM / Conv BX / 30 Description IMP…" at bounding box center [784, 422] width 1568 height 404
